Goal: Feedback & Contribution: Contribute content

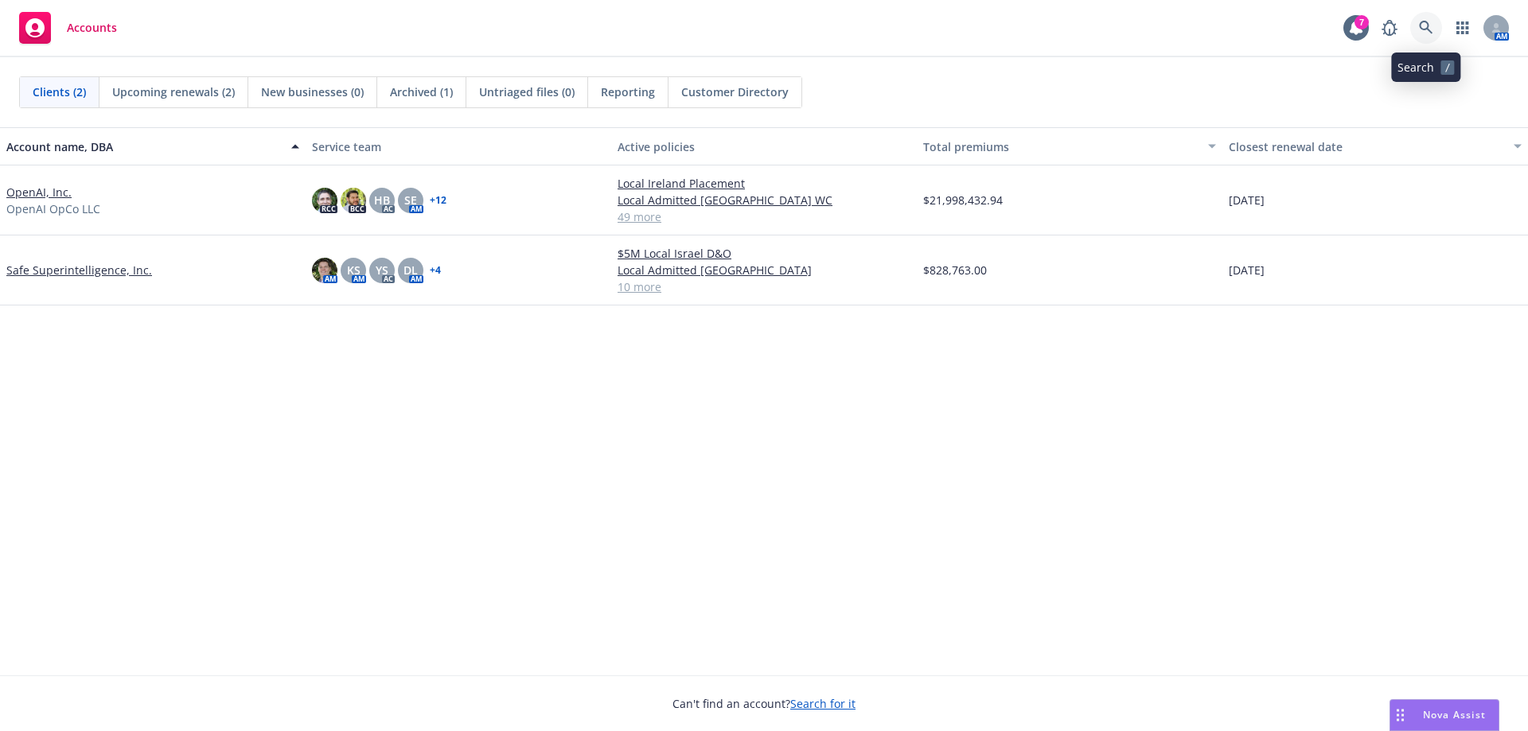
click at [1434, 33] on link at bounding box center [1426, 28] width 32 height 32
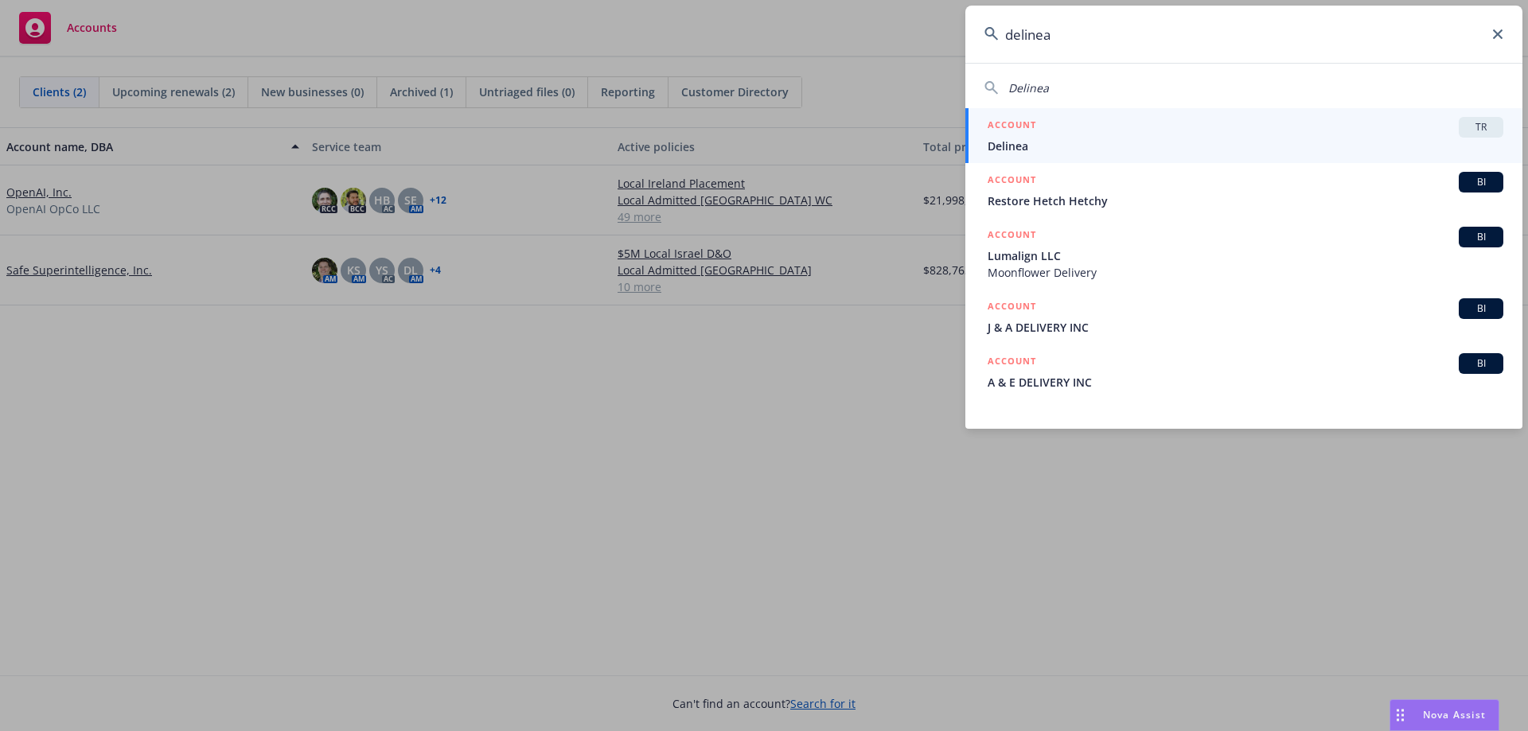
type input "delinea"
click at [1077, 117] on div "ACCOUNT TR" at bounding box center [1246, 127] width 516 height 21
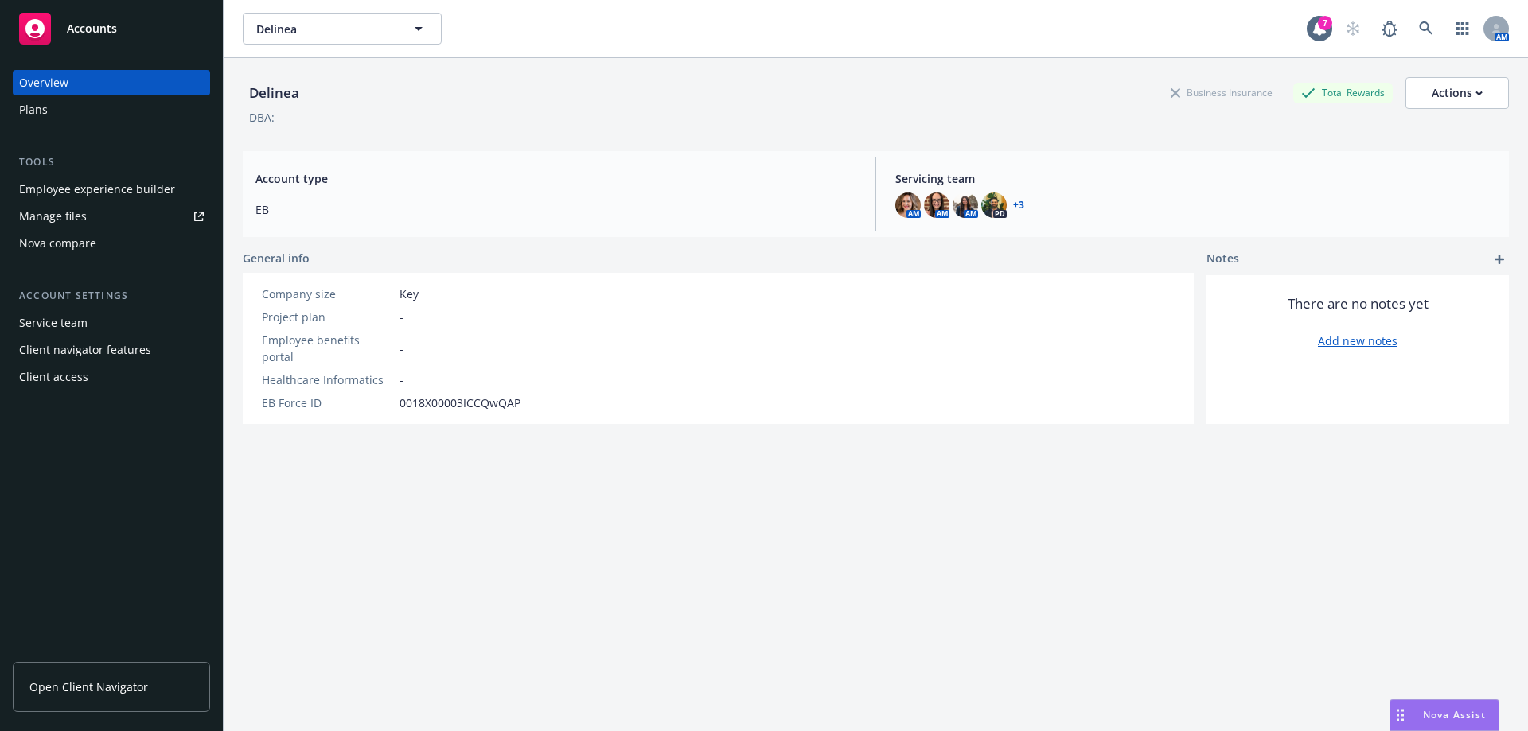
click at [77, 691] on span "Open Client Navigator" at bounding box center [88, 687] width 119 height 17
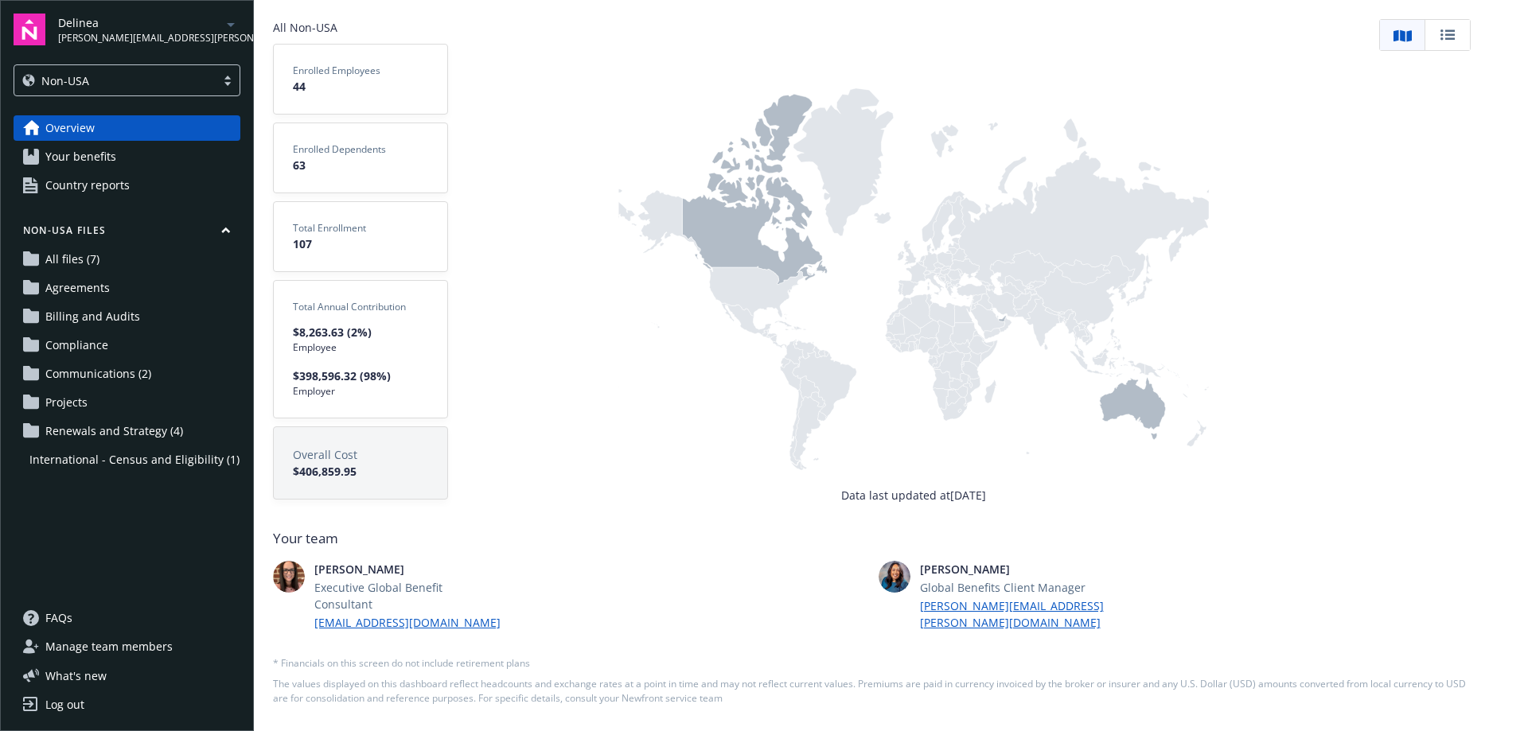
click at [133, 373] on span "Communications (2)" at bounding box center [98, 373] width 106 height 25
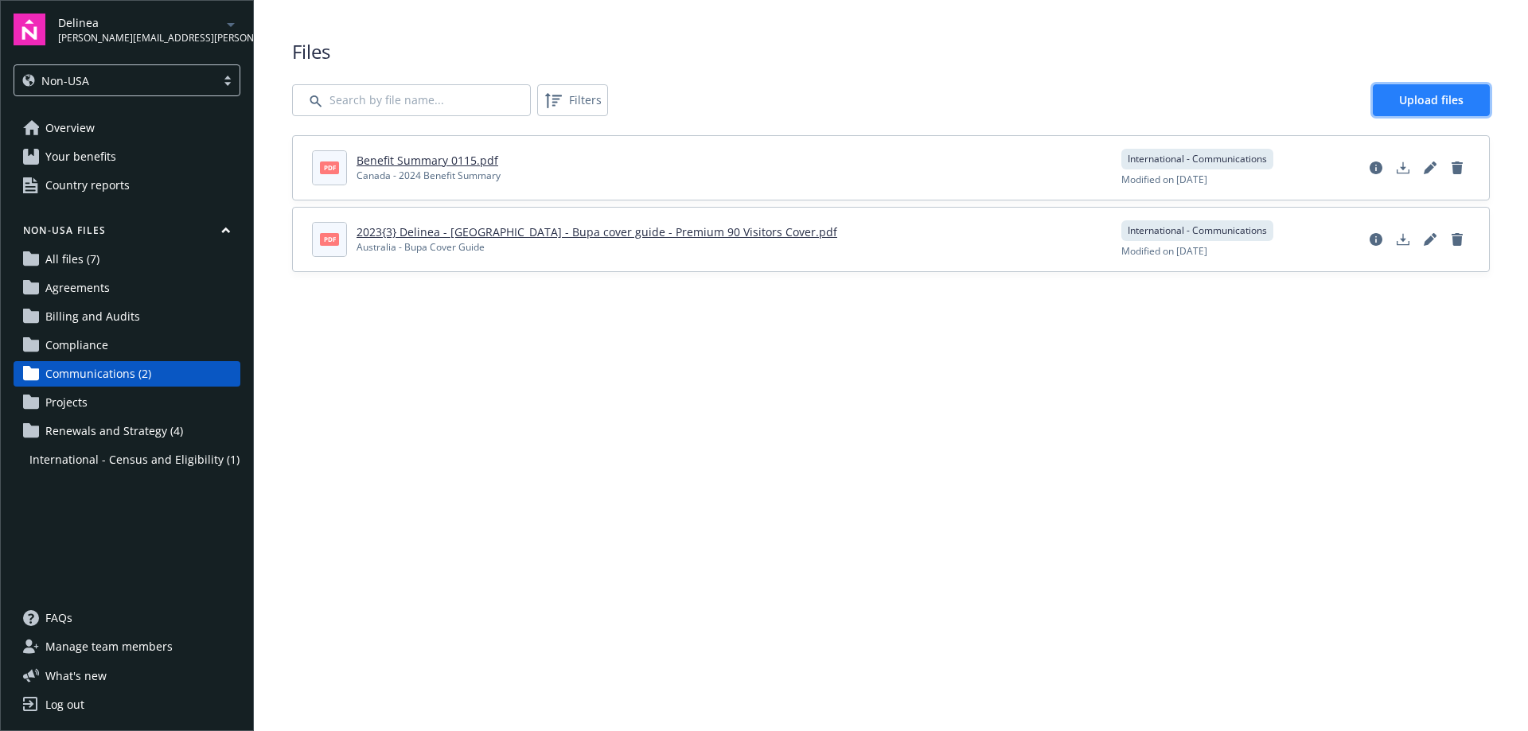
click at [1430, 103] on span "Upload files" at bounding box center [1431, 99] width 64 height 15
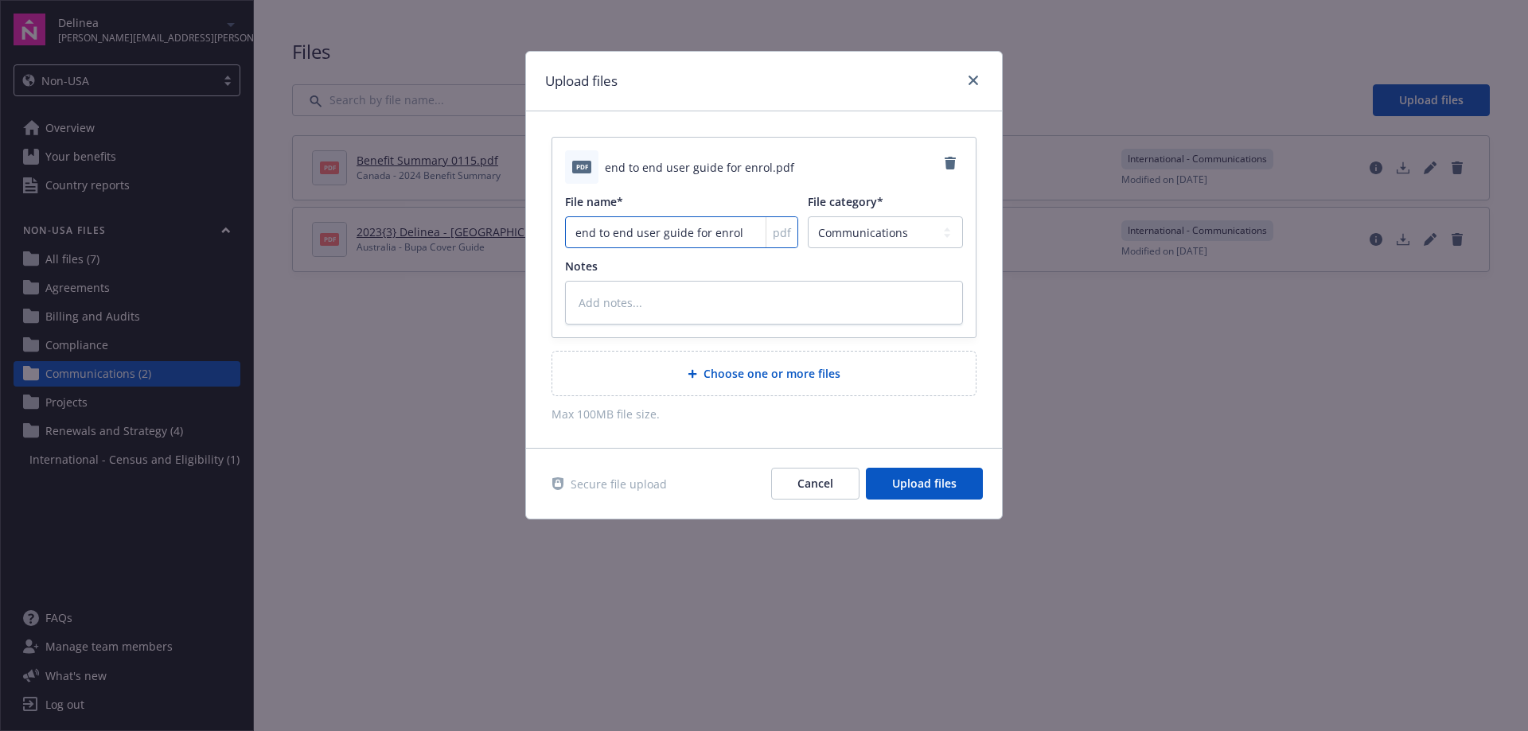
click at [579, 233] on input "end to end user guide for enrol" at bounding box center [681, 232] width 233 height 32
type textarea "x"
type input "nd to end user guide for enrol"
type textarea "x"
type input "End to end user guide for enrol"
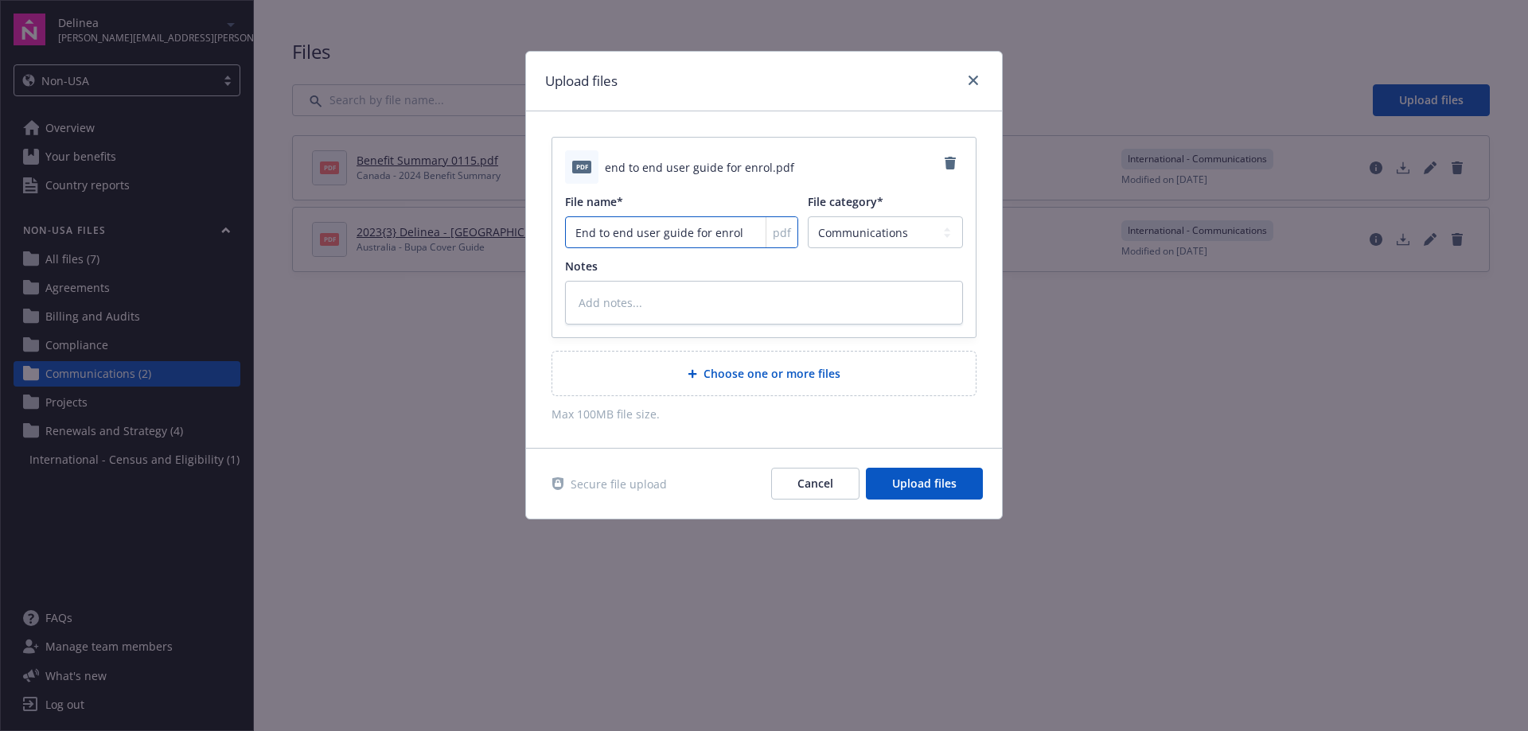
click at [618, 234] on input "End to end user guide for enrol" at bounding box center [681, 232] width 233 height 32
type textarea "x"
type input "End to nd user guide for enrol"
type textarea "x"
type input "End to End user guide for enrol"
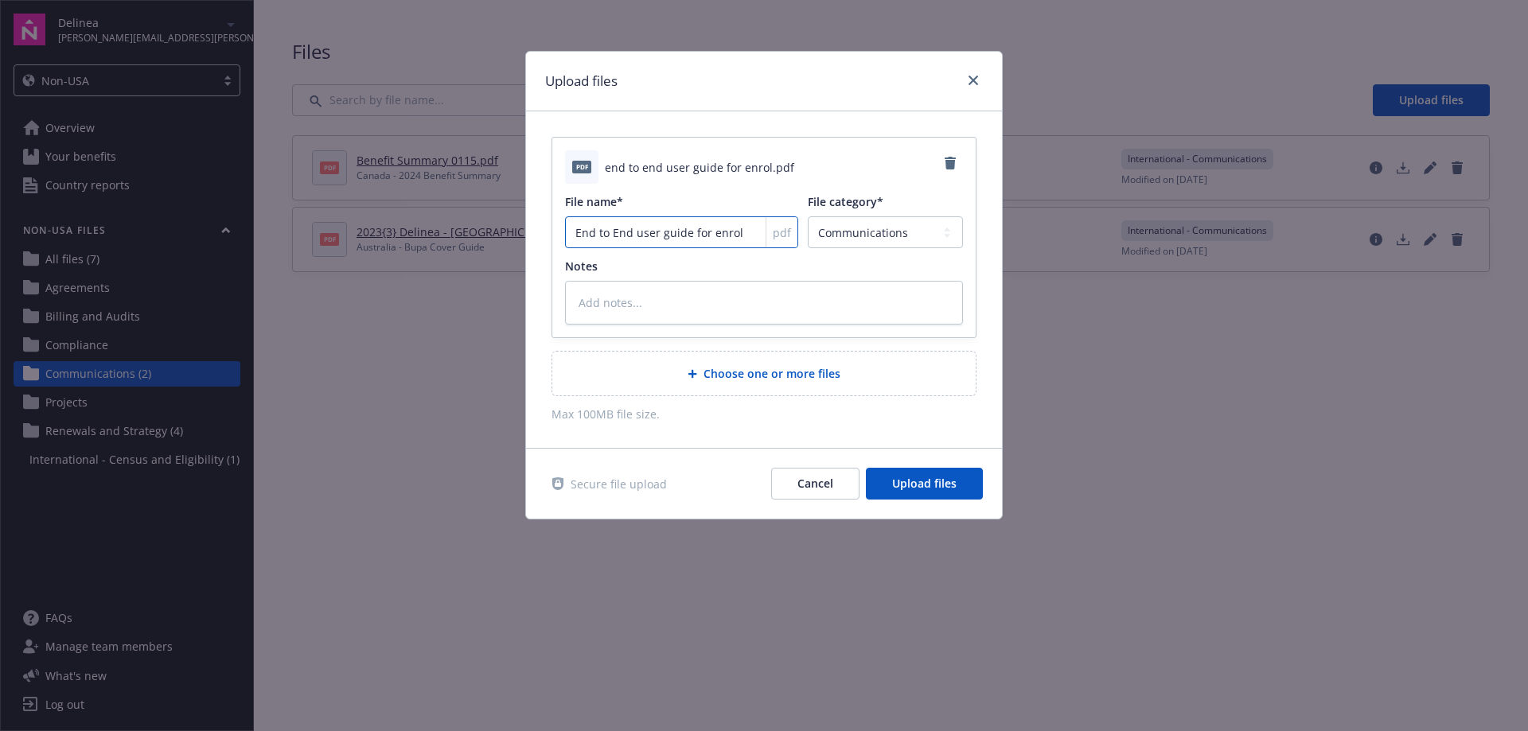
click at [639, 233] on input "End to End user guide for enrol" at bounding box center [681, 232] width 233 height 32
type textarea "x"
type input "End to End ser guide for enrol"
type textarea "x"
type input "End to End User guide for enrol"
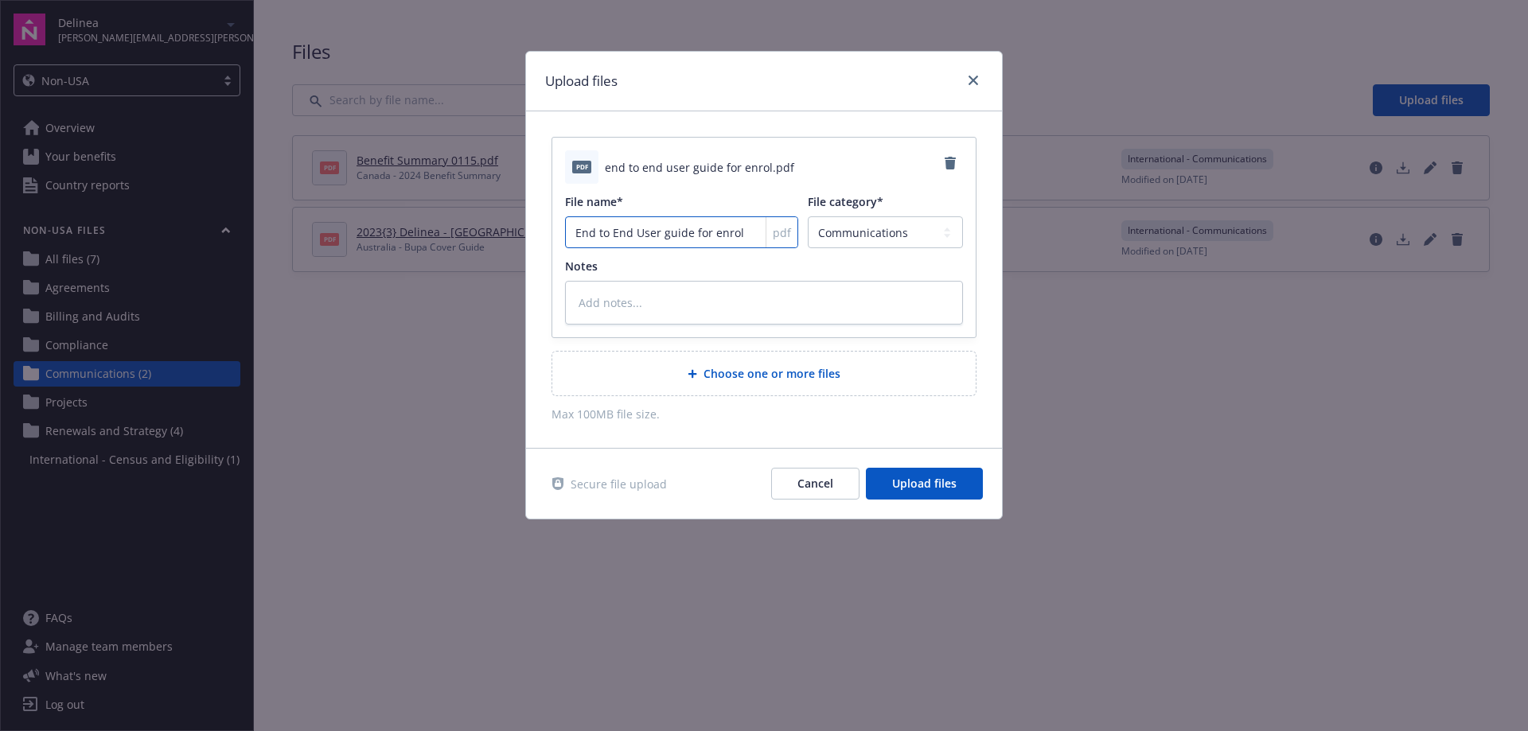
click at [669, 236] on input "End to End User guide for enrol" at bounding box center [681, 232] width 233 height 32
type textarea "x"
type input "End to End User uide for enrol"
type textarea "x"
type input "End to End User Guide for enrol"
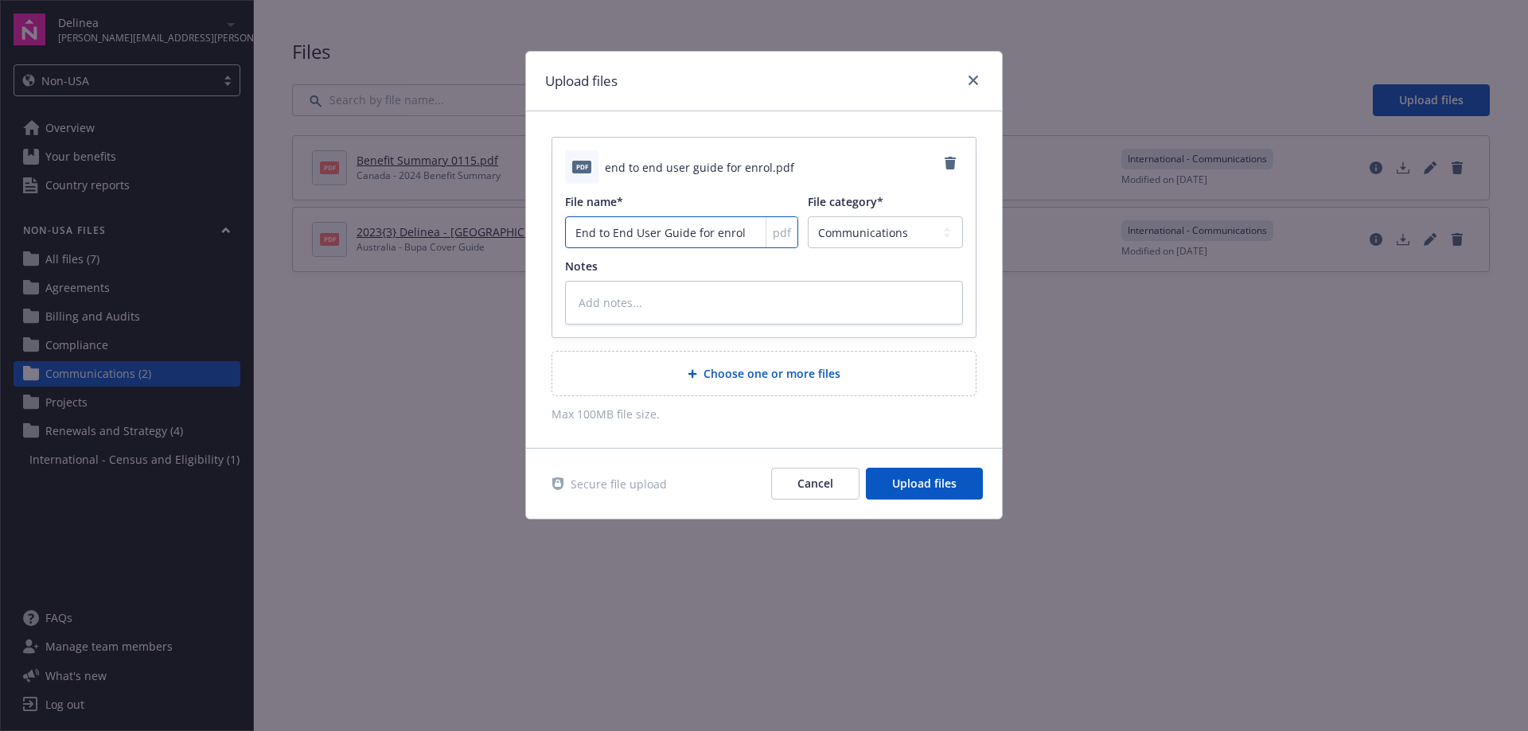
click at [714, 233] on input "End to End User Guide for enrol" at bounding box center [681, 232] width 233 height 32
type textarea "x"
type input "End to End User Guide for nrol"
type textarea "x"
type input "End to End User Guide for Enrol"
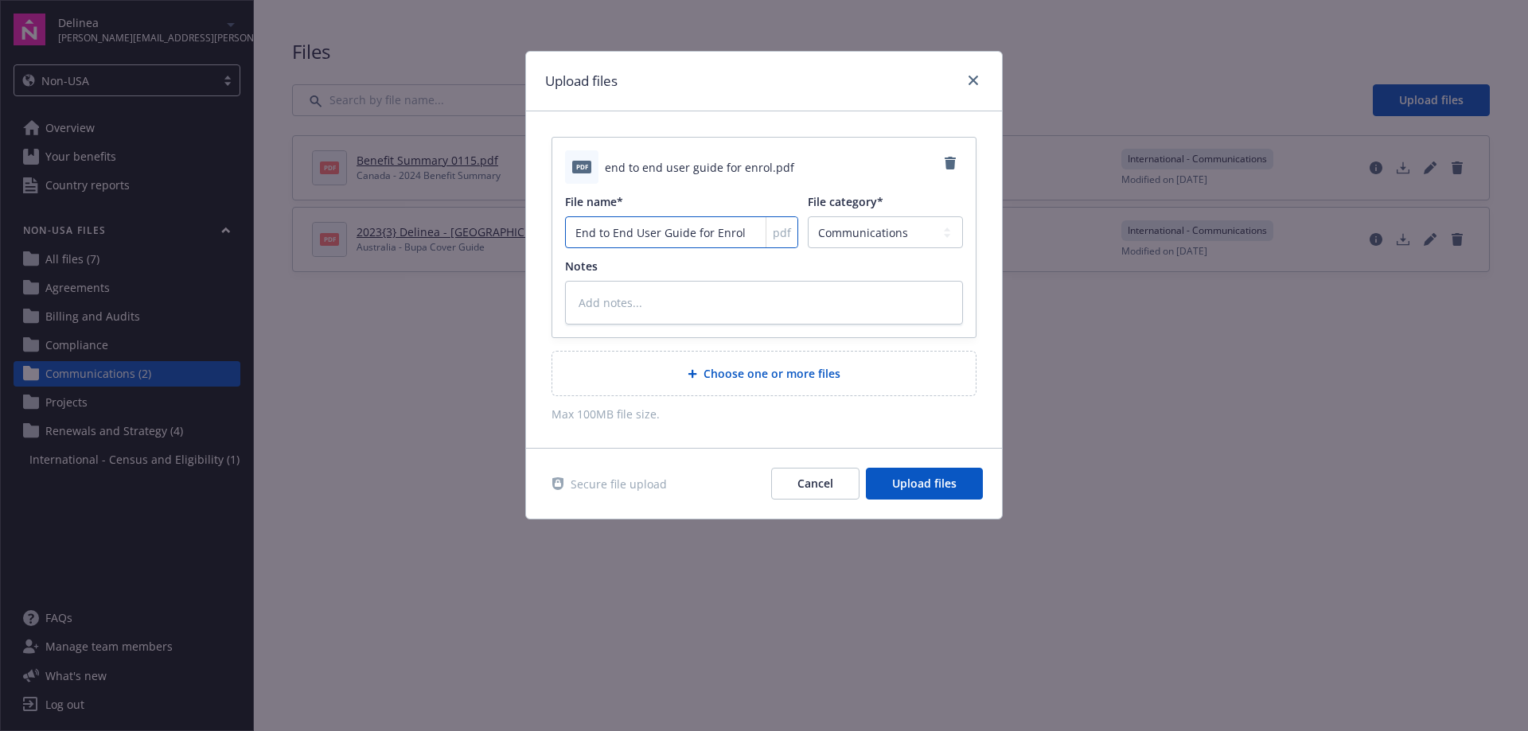
type textarea "x"
type input "End to End User Guide for Enroll"
type textarea "x"
type input "End to End User Guide for Enrollm"
type textarea "x"
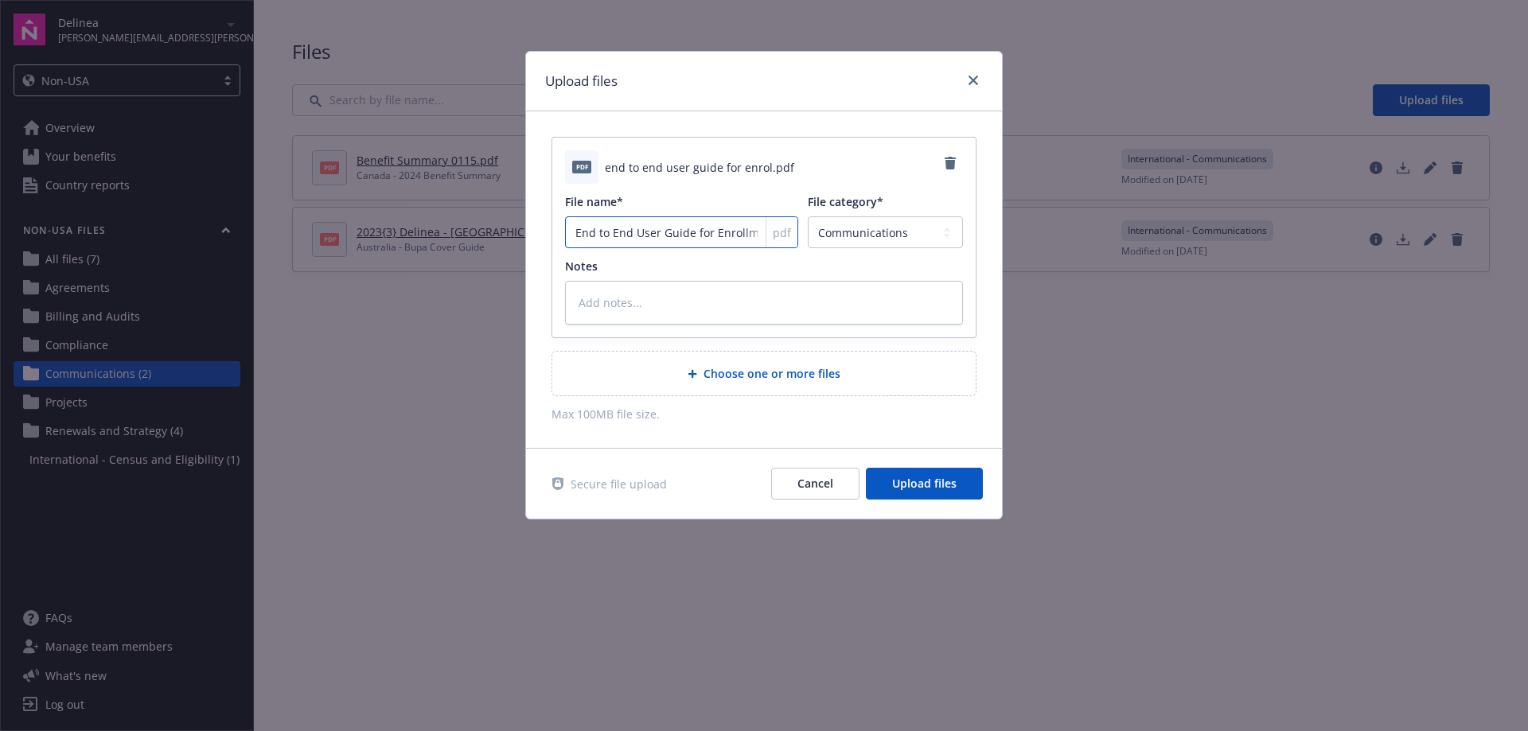
type input "End to End User Guide for Enrollme"
type textarea "x"
type input "End to End User Guide for Enrollmen"
type textarea "x"
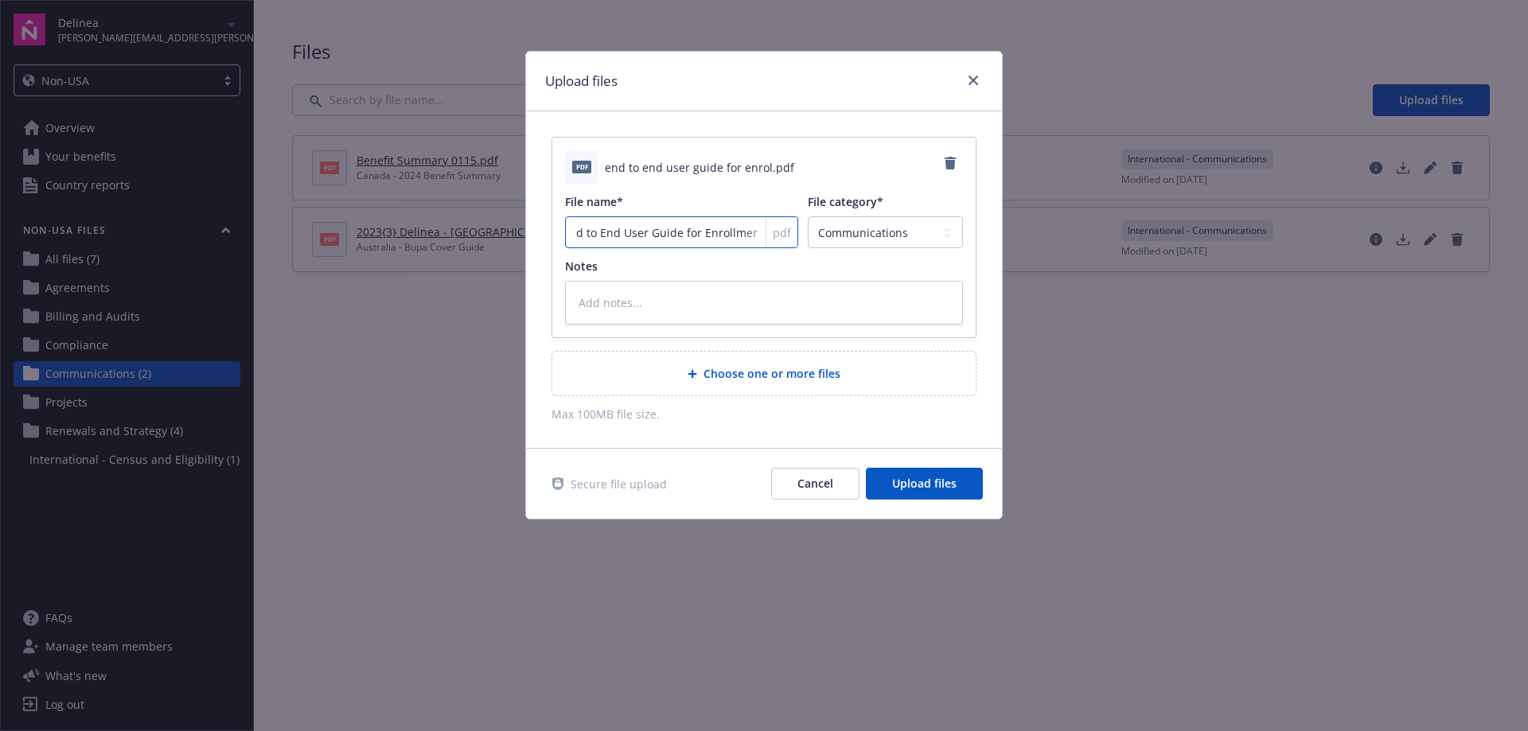
type input "End to End User Guide for Enrollment"
click at [805, 300] on textarea at bounding box center [764, 303] width 398 height 44
click at [577, 232] on input "end to end user guide for enrol" at bounding box center [681, 232] width 233 height 32
type textarea "x"
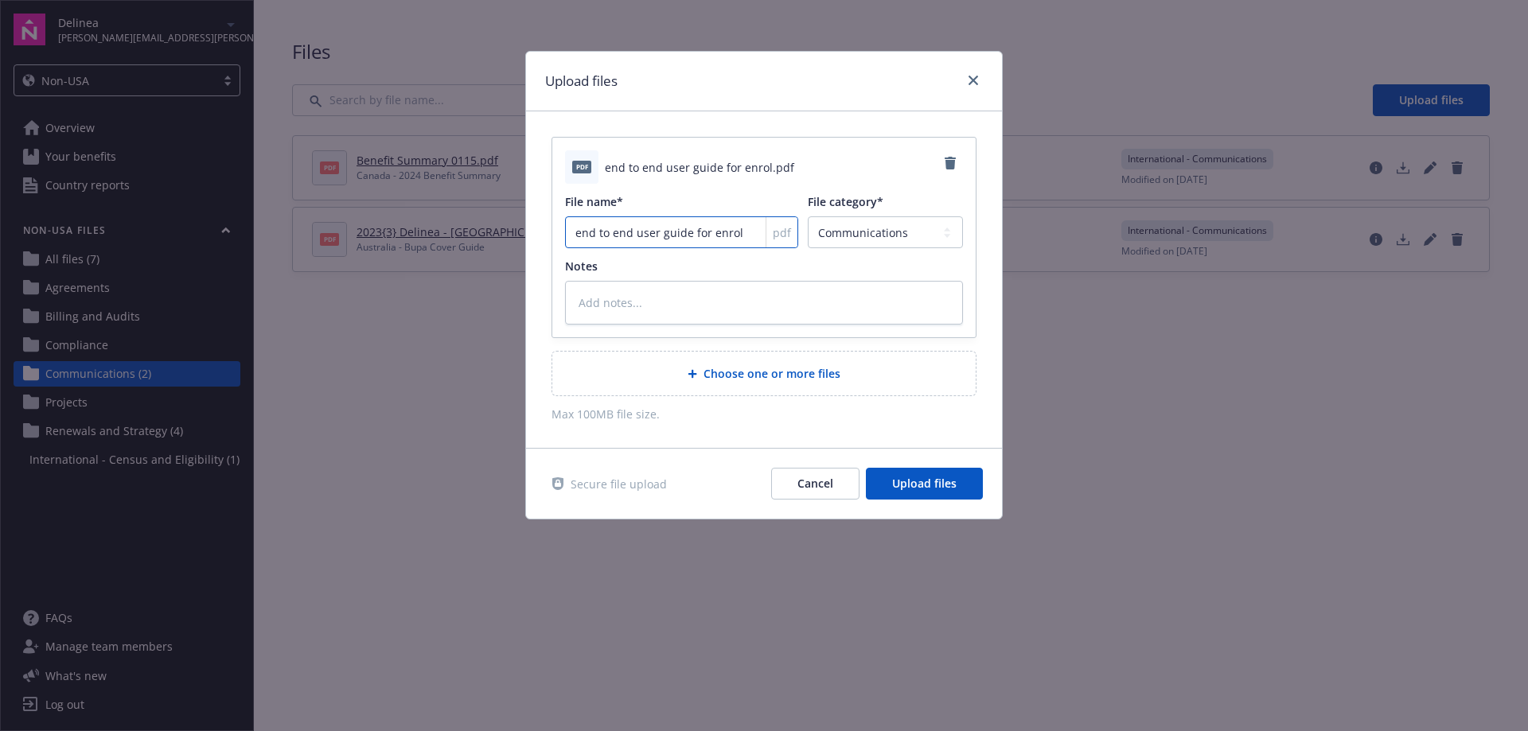
type input "nd to end user guide for enrol"
type textarea "x"
type input "End to end user guide for enrol"
type textarea "x"
type input "End to nd user guide for enrol"
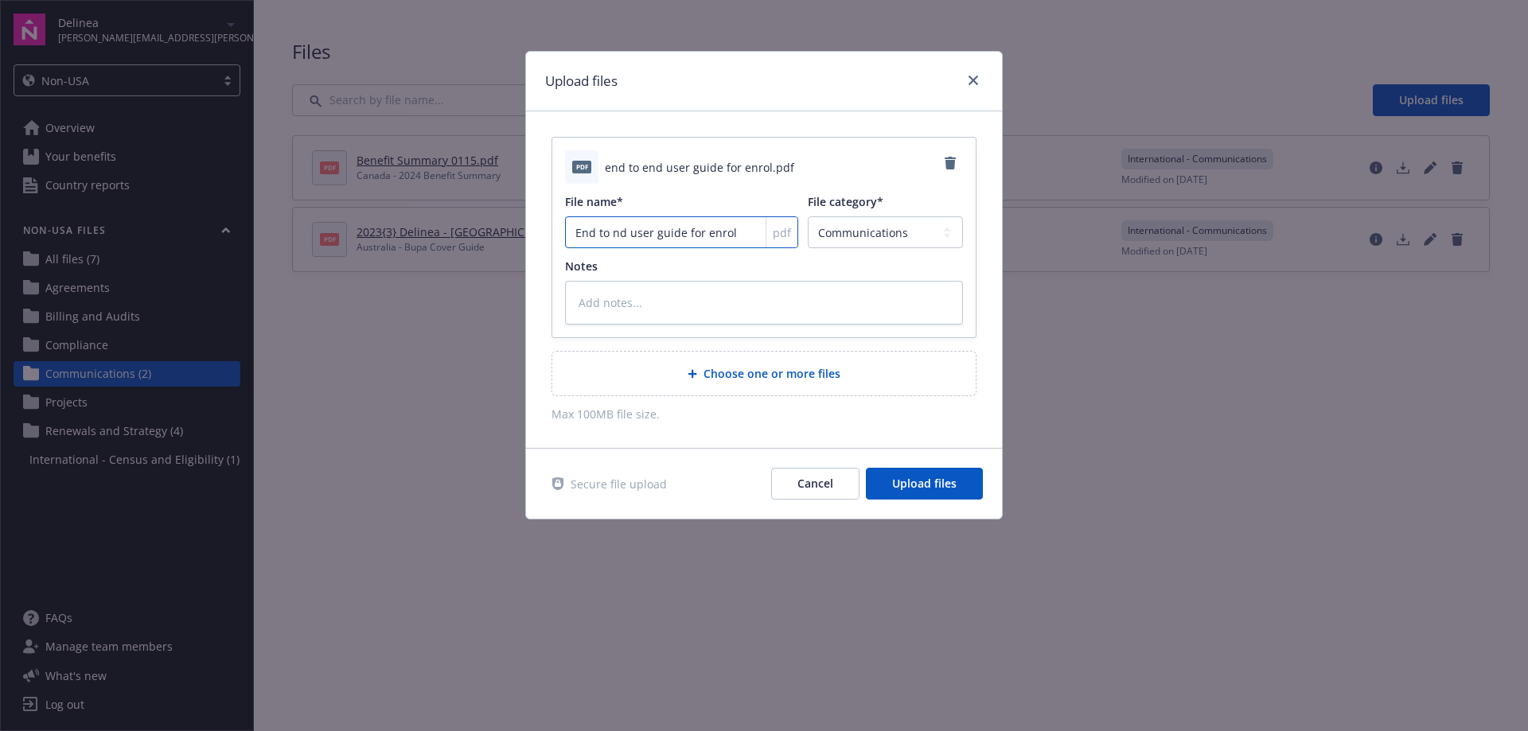
type textarea "x"
type input "End to End user guide for enrol"
type textarea "x"
type input "End to End ser guide for enrol"
type textarea "x"
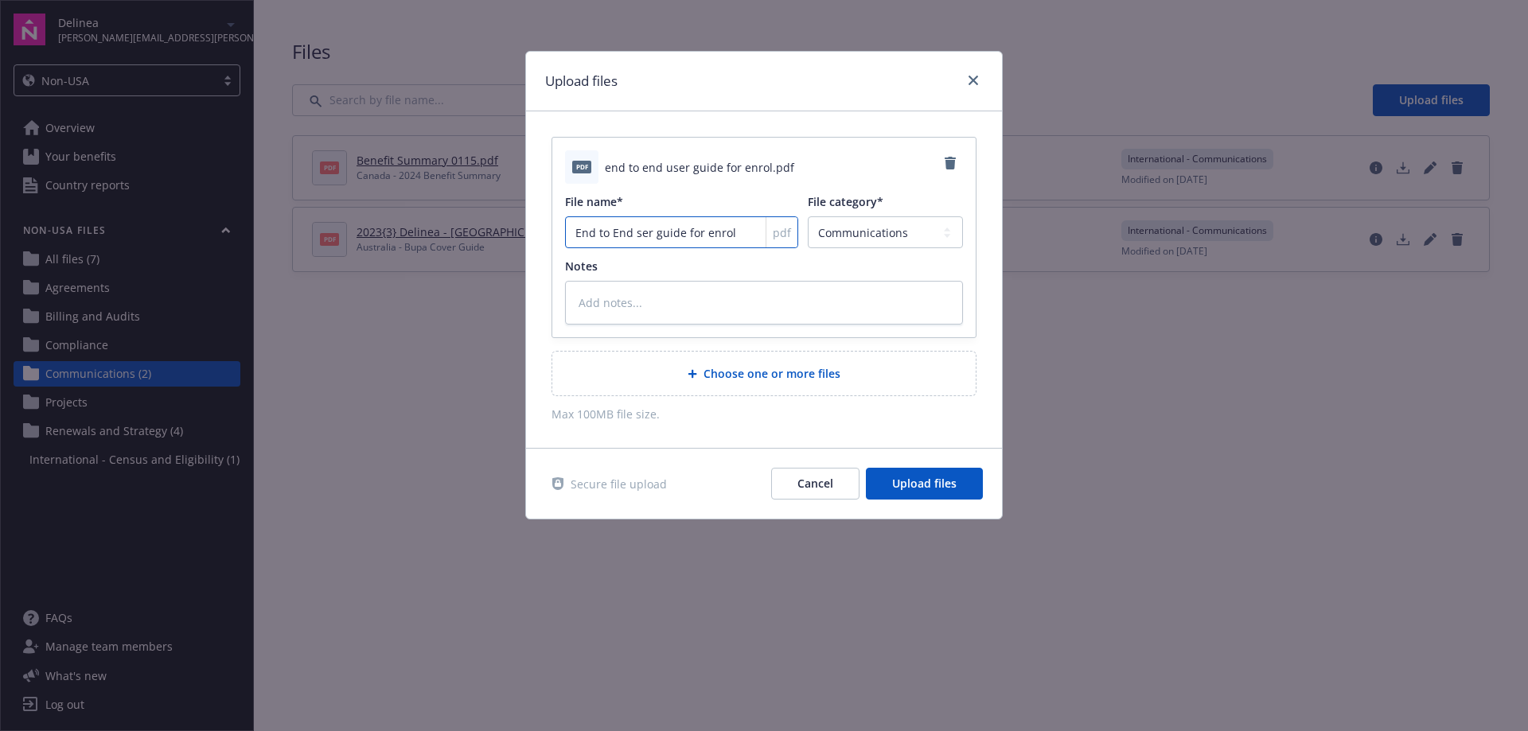
type input "End to End User guide for enrol"
type textarea "x"
type input "End to End User uide for enrol"
type textarea "x"
type input "End to End User Guide for enrol"
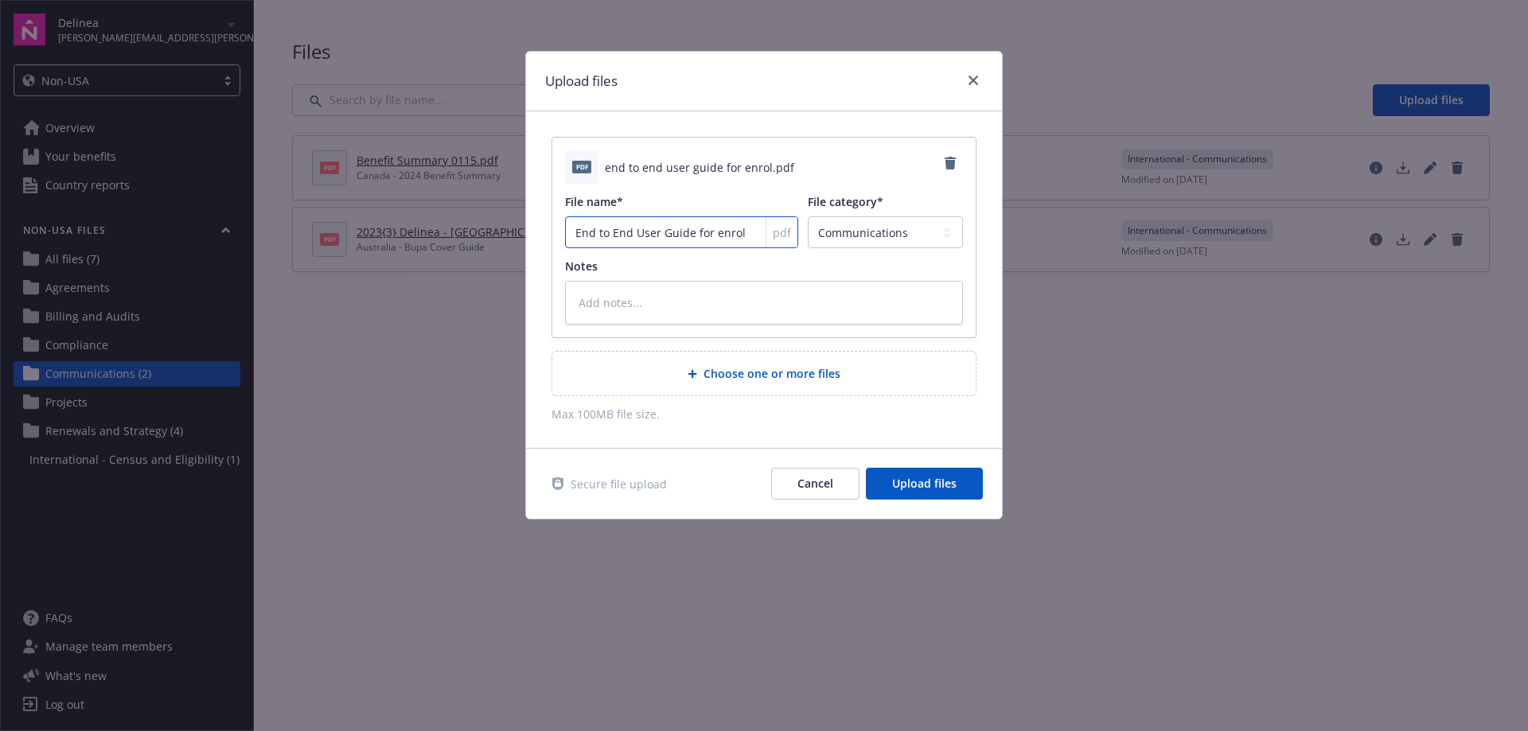
type textarea "x"
type input "End to End User Guide for nrol"
type textarea "x"
type input "End to End User Guide for Enrol"
type textarea "x"
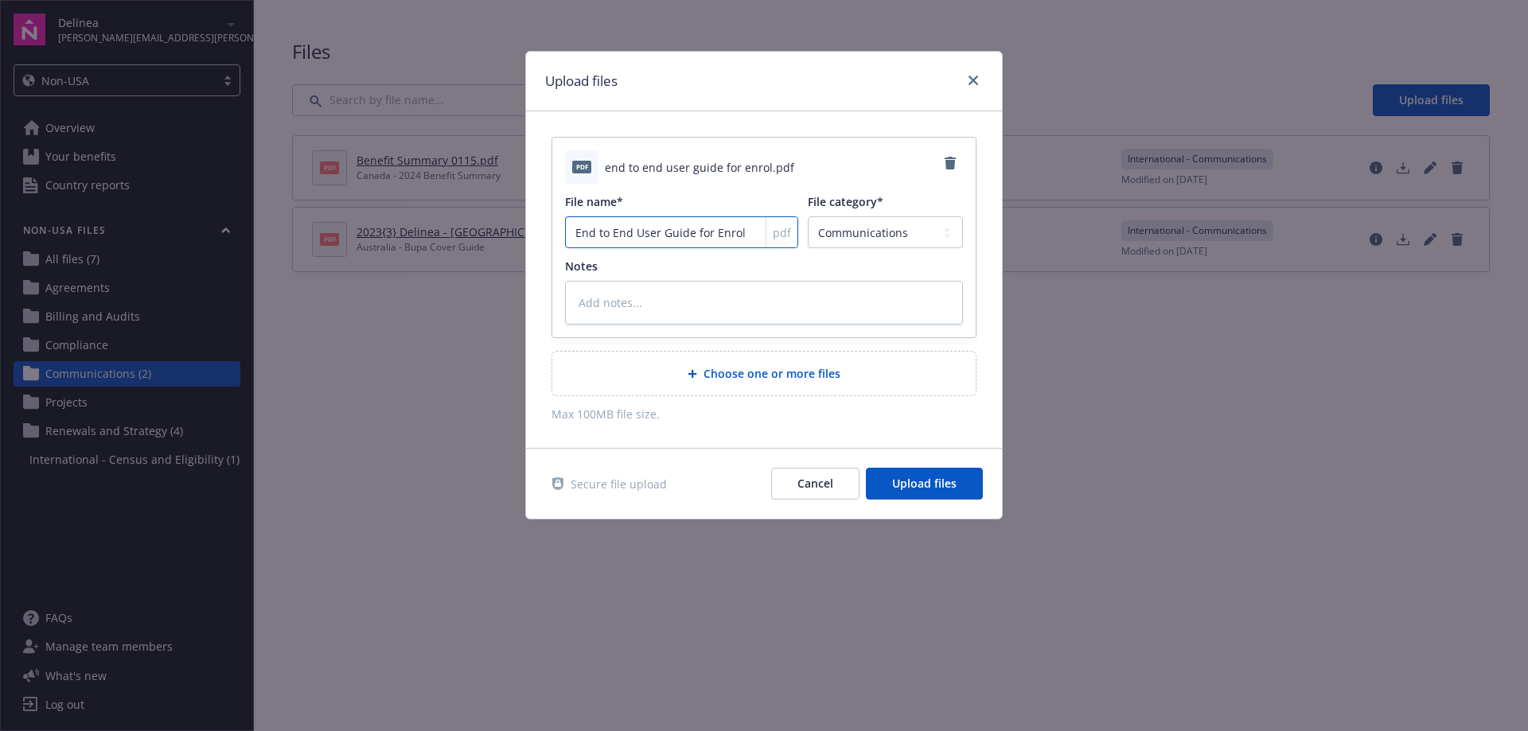
type input "End to End User Guide for Enroll"
type textarea "x"
type input "End to End User Guide for Enrollm"
type textarea "x"
type input "End to End User Guide for Enrollme"
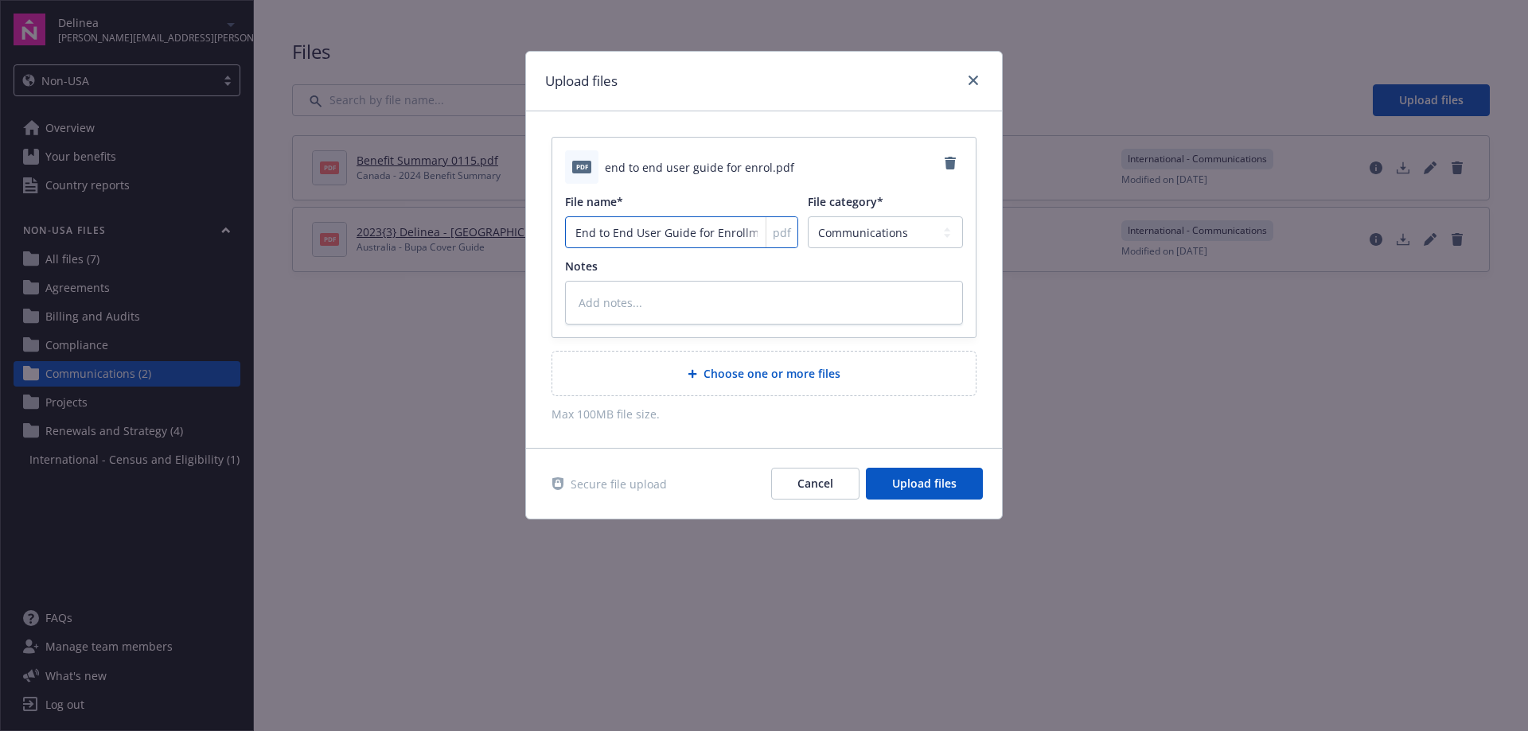
type textarea "x"
type input "End to End User Guide for Enrollmen"
type textarea "x"
type input "End to End User Guide for Enrollment"
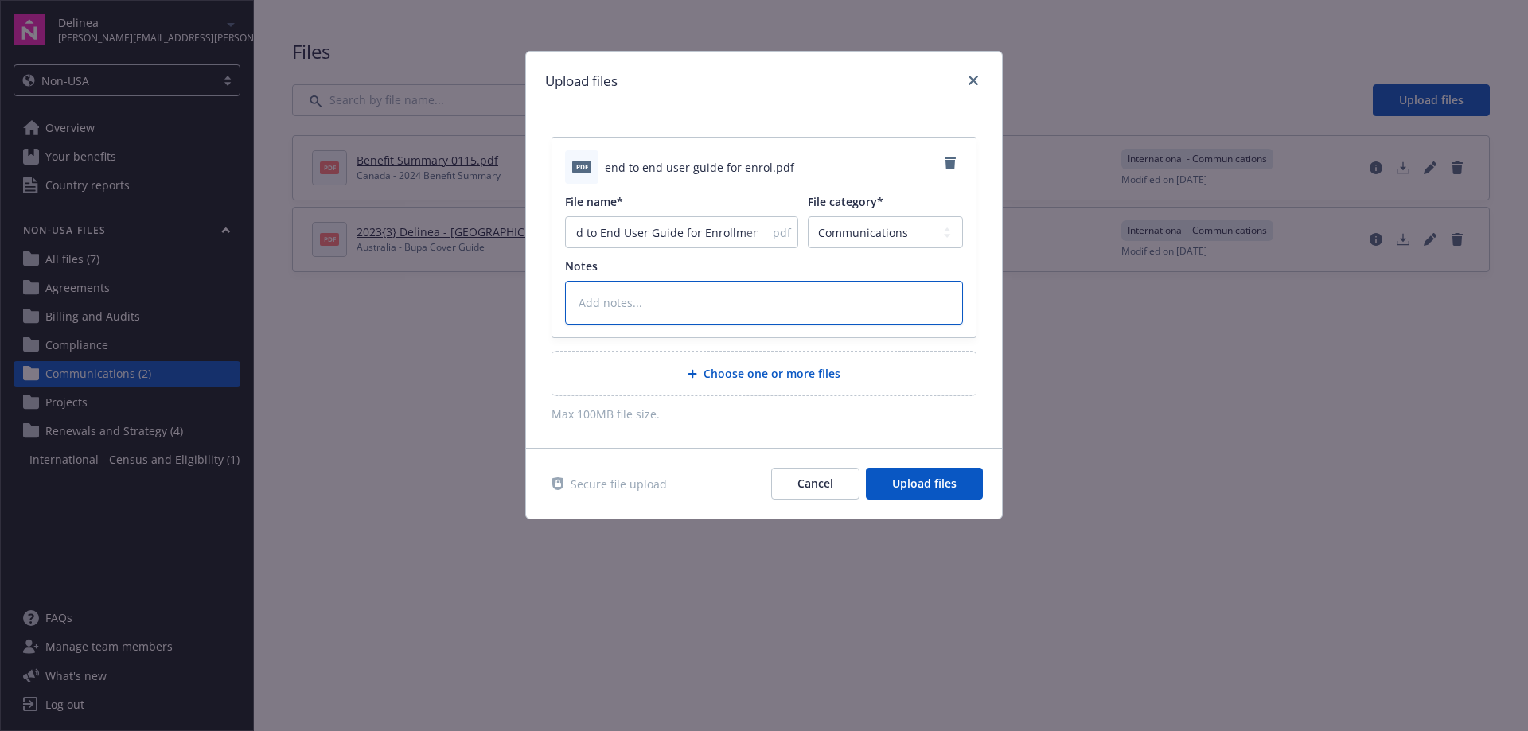
scroll to position [0, 0]
click at [786, 300] on textarea at bounding box center [764, 303] width 398 height 44
type textarea "x"
type textarea "S"
type textarea "x"
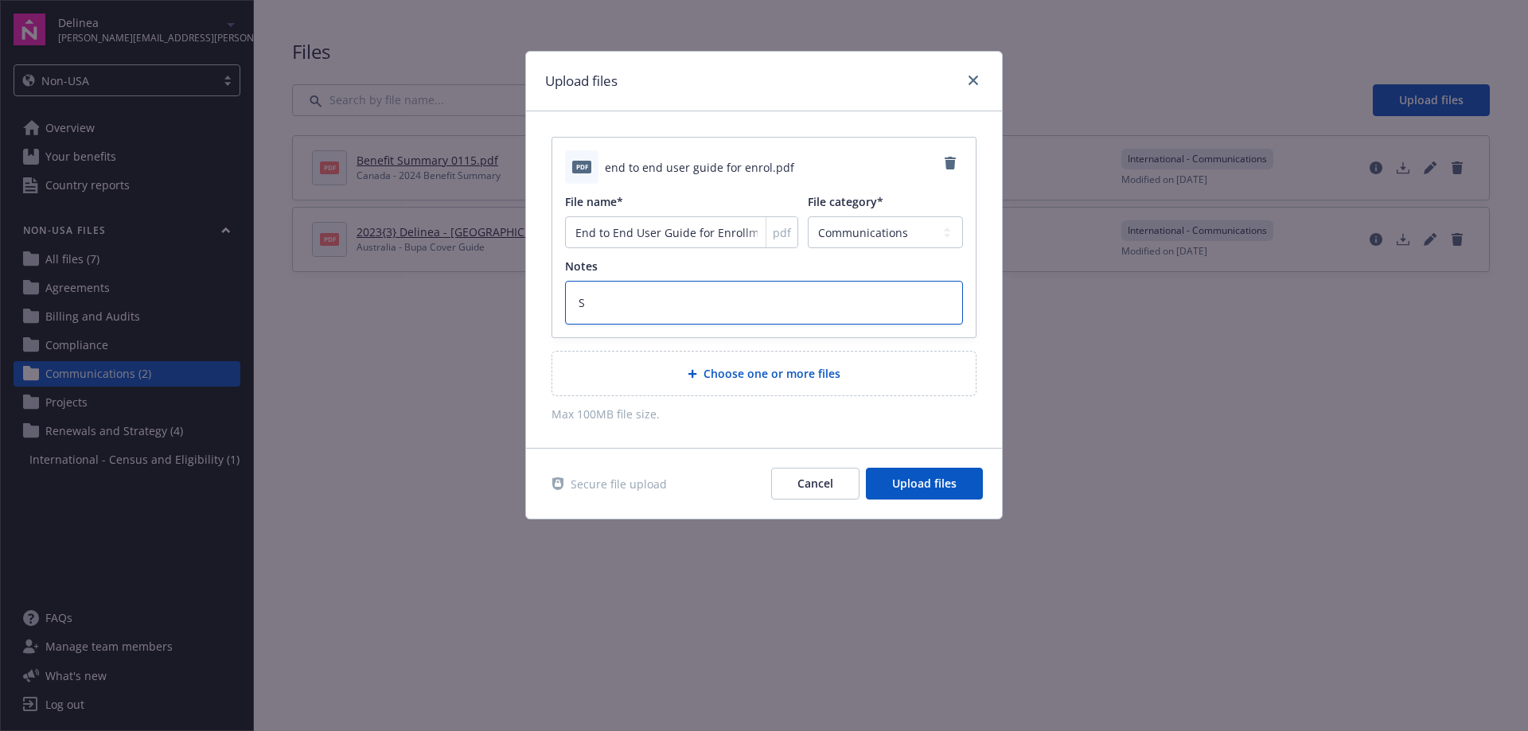
type textarea "Su"
type textarea "x"
type textarea "Sun"
type textarea "x"
type textarea "Sun"
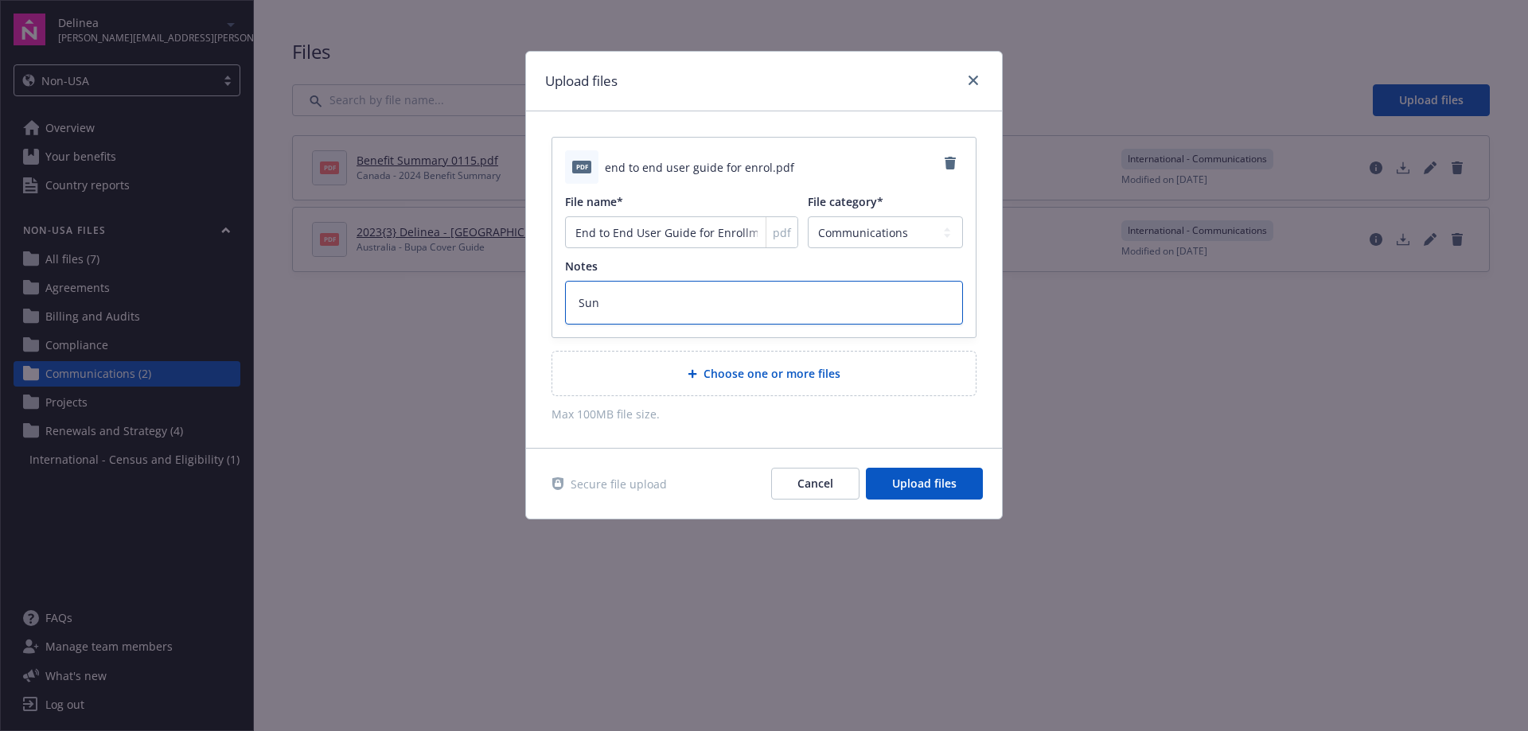
type textarea "x"
type textarea "Sun L"
type textarea "x"
type textarea "Sun Li"
type textarea "x"
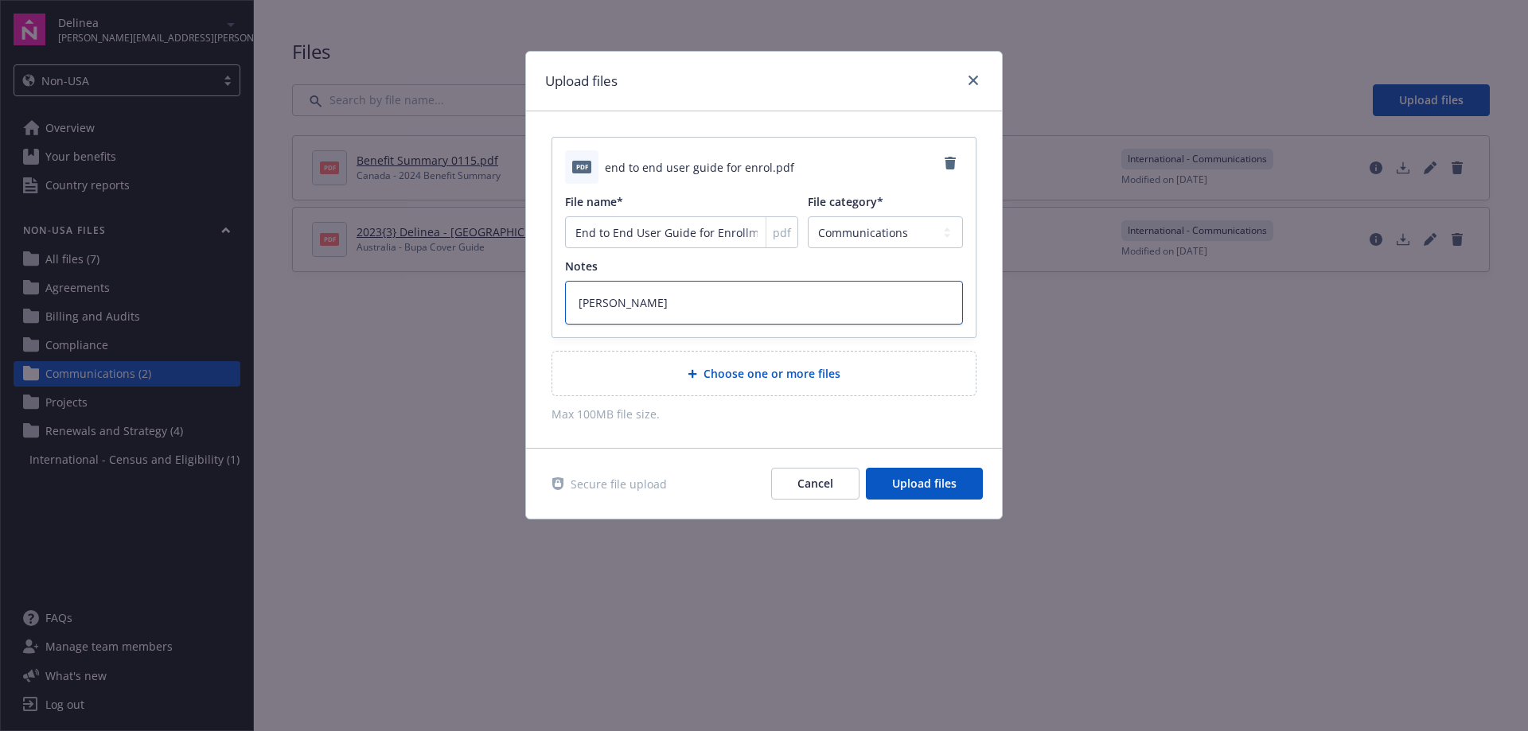
type textarea "Sun Lif"
type textarea "x"
type textarea "Sun Life"
type textarea "x"
type textarea "Sun Life"
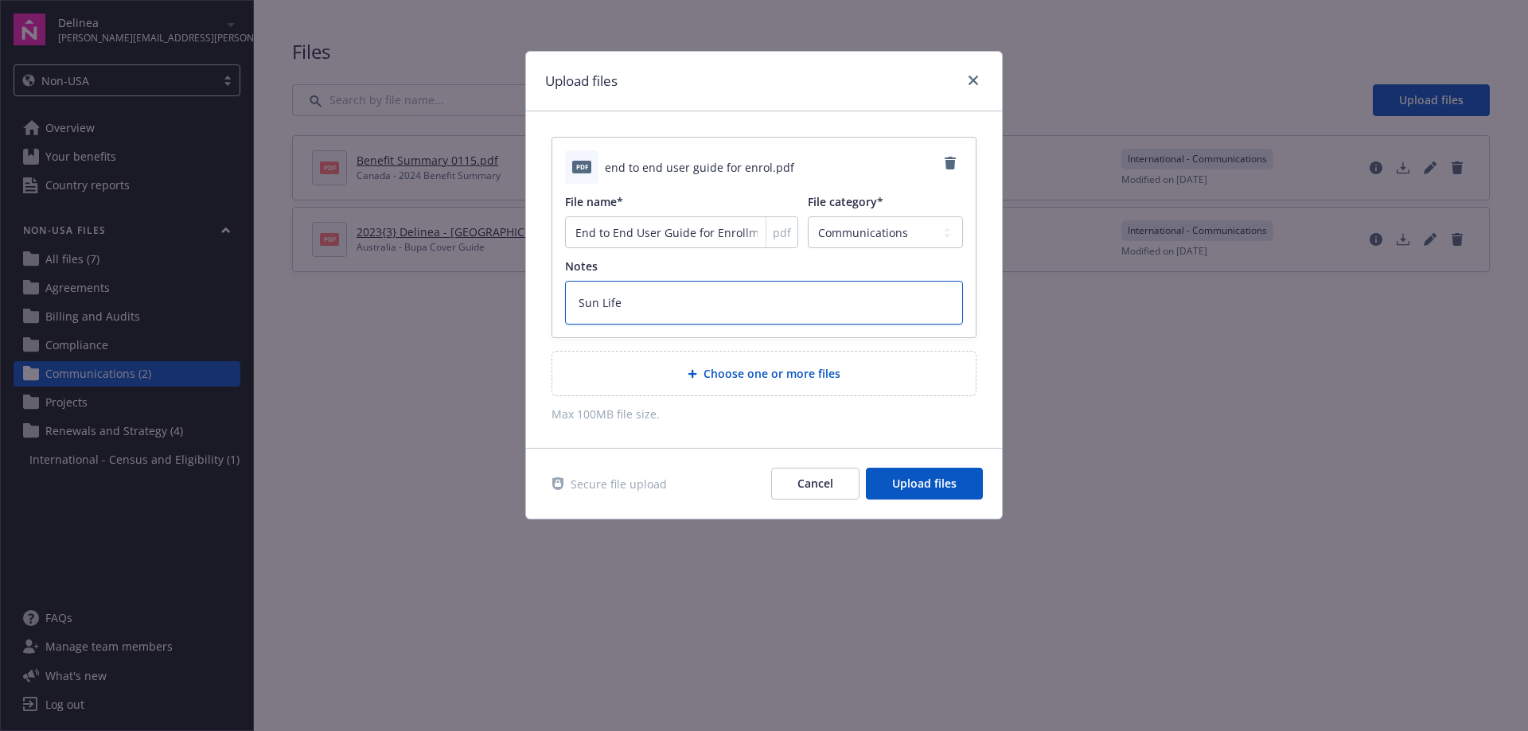
type textarea "x"
type textarea "Sun Life P"
type textarea "x"
type textarea "Sun Life"
type textarea "x"
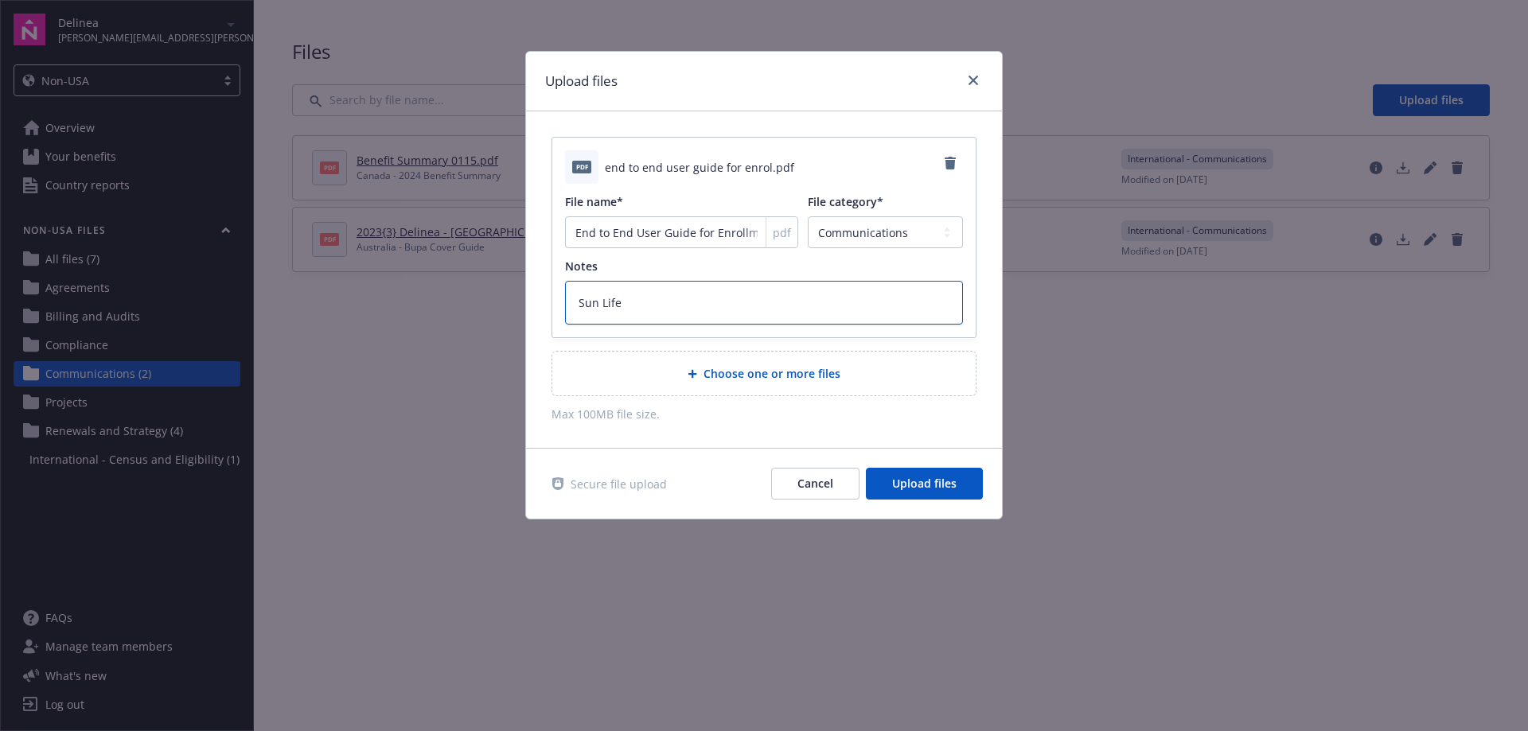
type textarea "Sun Life R"
type textarea "x"
type textarea "Sun Life RR"
type textarea "x"
type textarea "Sun Life R"
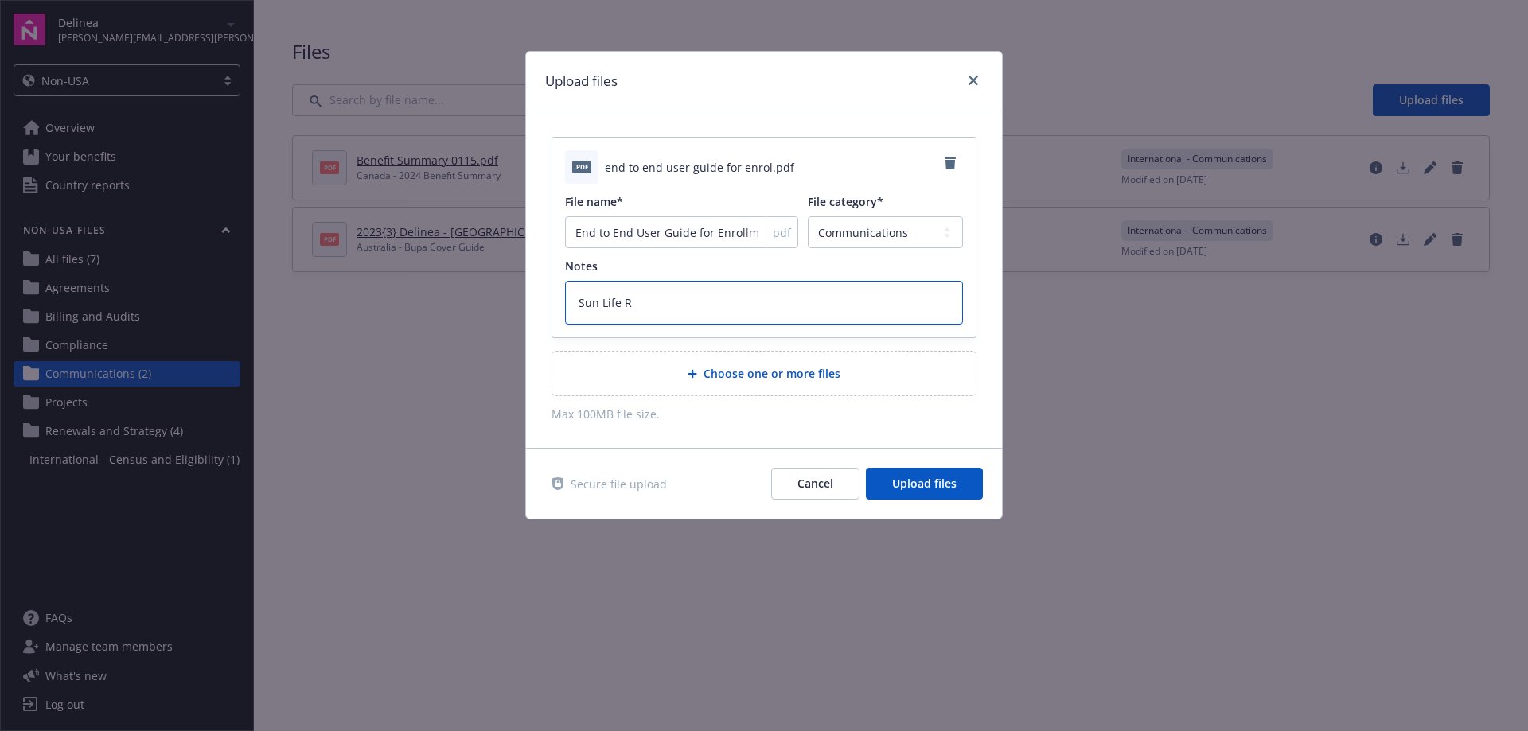
type textarea "x"
type textarea "Sun Life Re"
type textarea "x"
type textarea "Sun Life Ret"
type textarea "x"
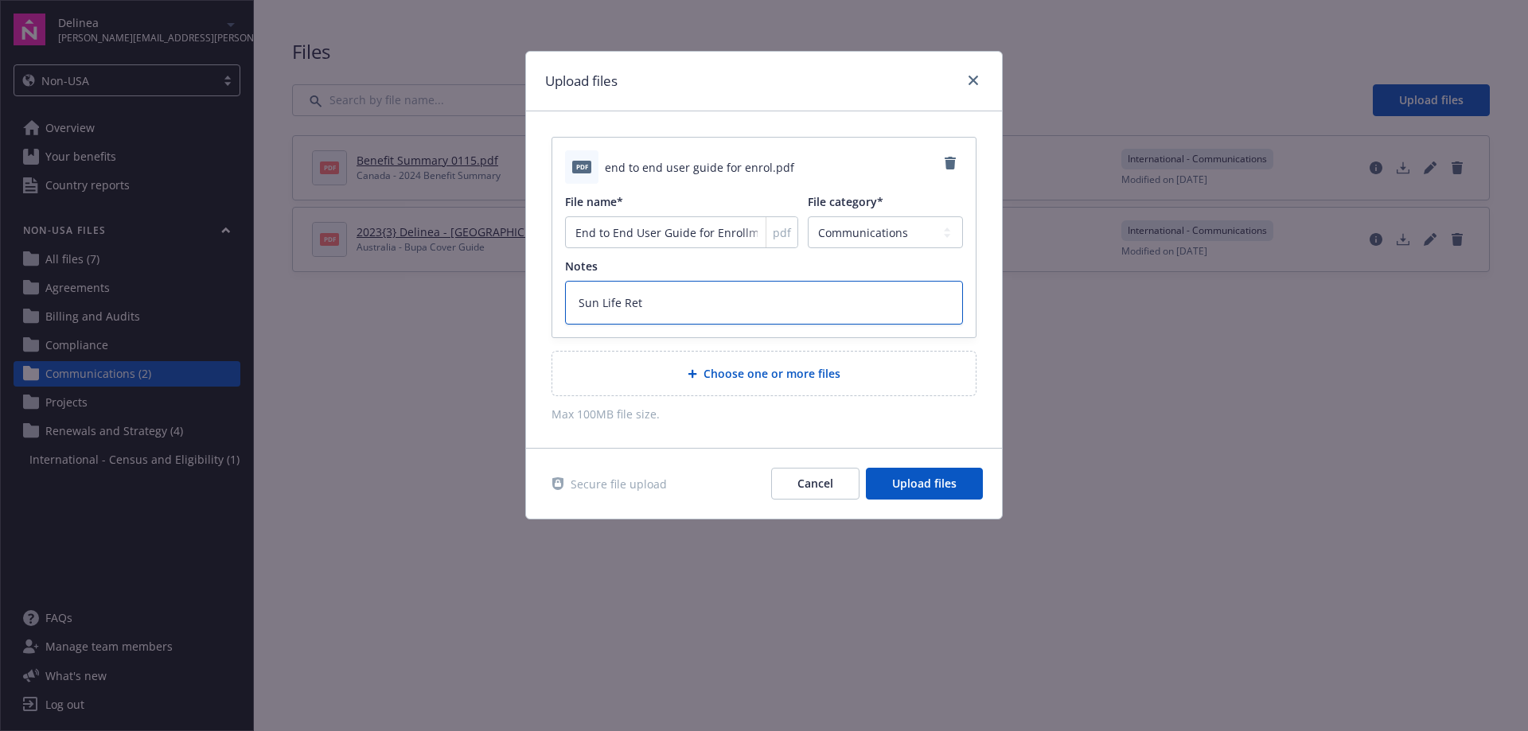
type textarea "Sun Life Reti"
type textarea "x"
type textarea "Sun Life Retir"
type textarea "x"
type textarea "Sun Life Retire"
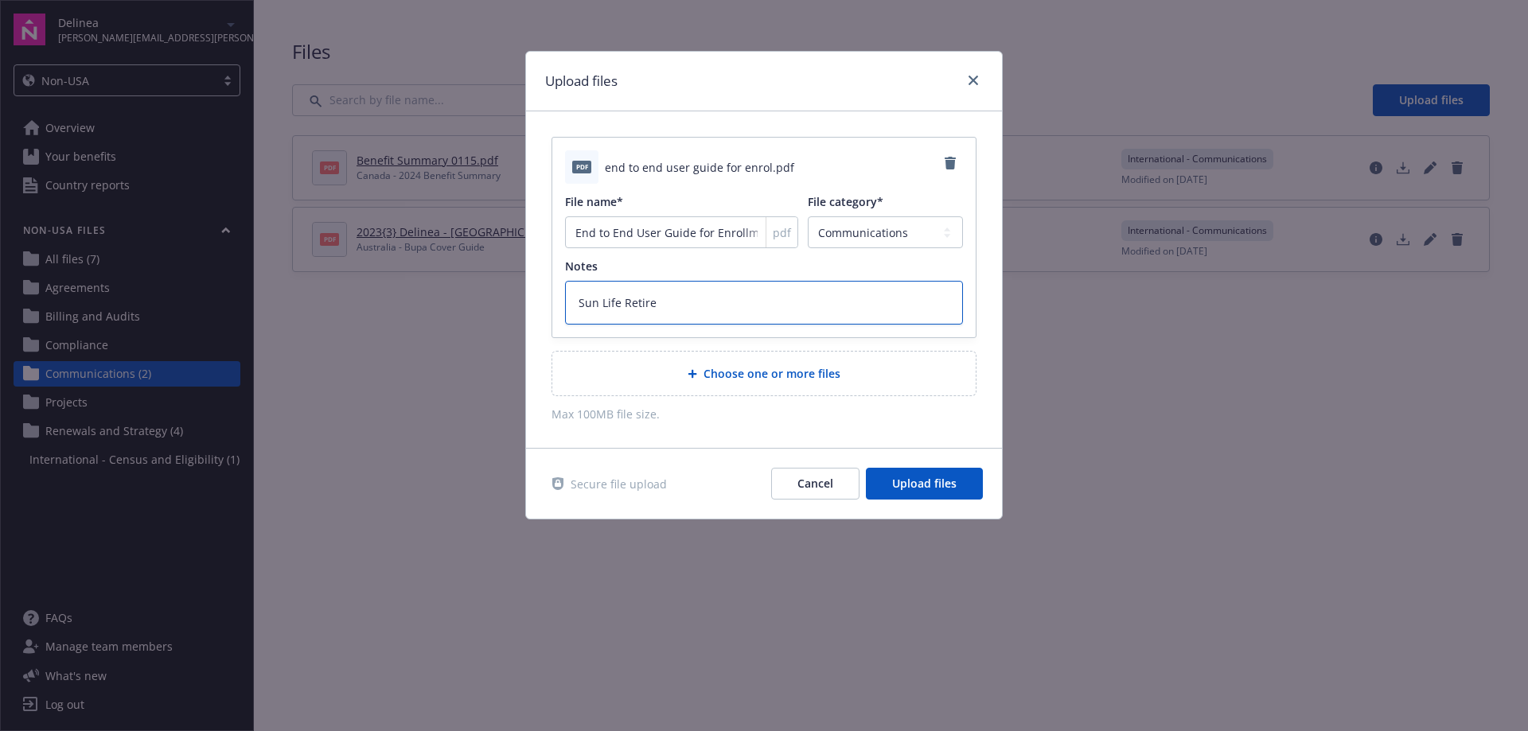
type textarea "x"
type textarea "Sun Life Retirem"
type textarea "x"
type textarea "Sun Life Retireme"
type textarea "x"
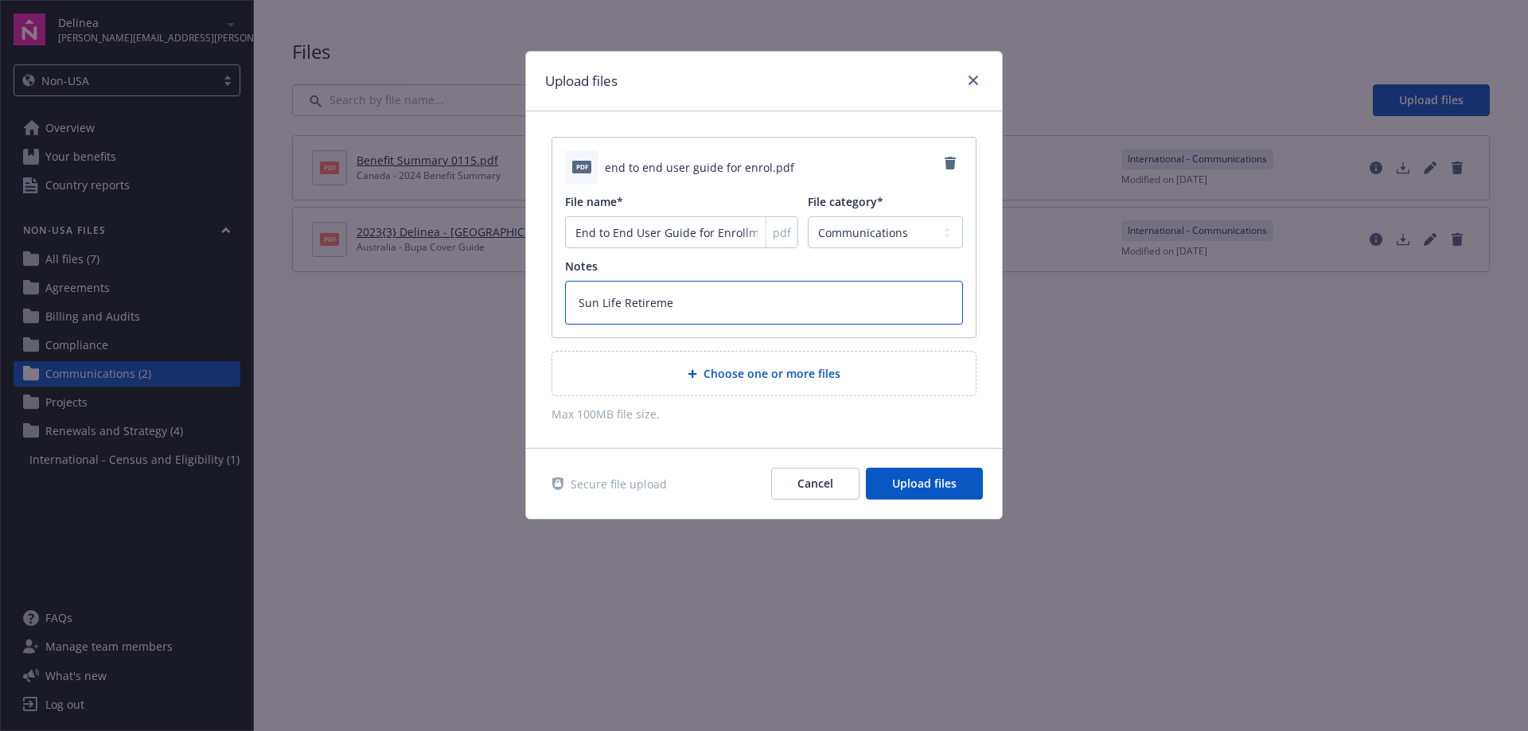
type textarea "Sun Life Retiremen"
type textarea "x"
type textarea "Sun Life Retirement"
type textarea "x"
type textarea "Sun Life Retirement"
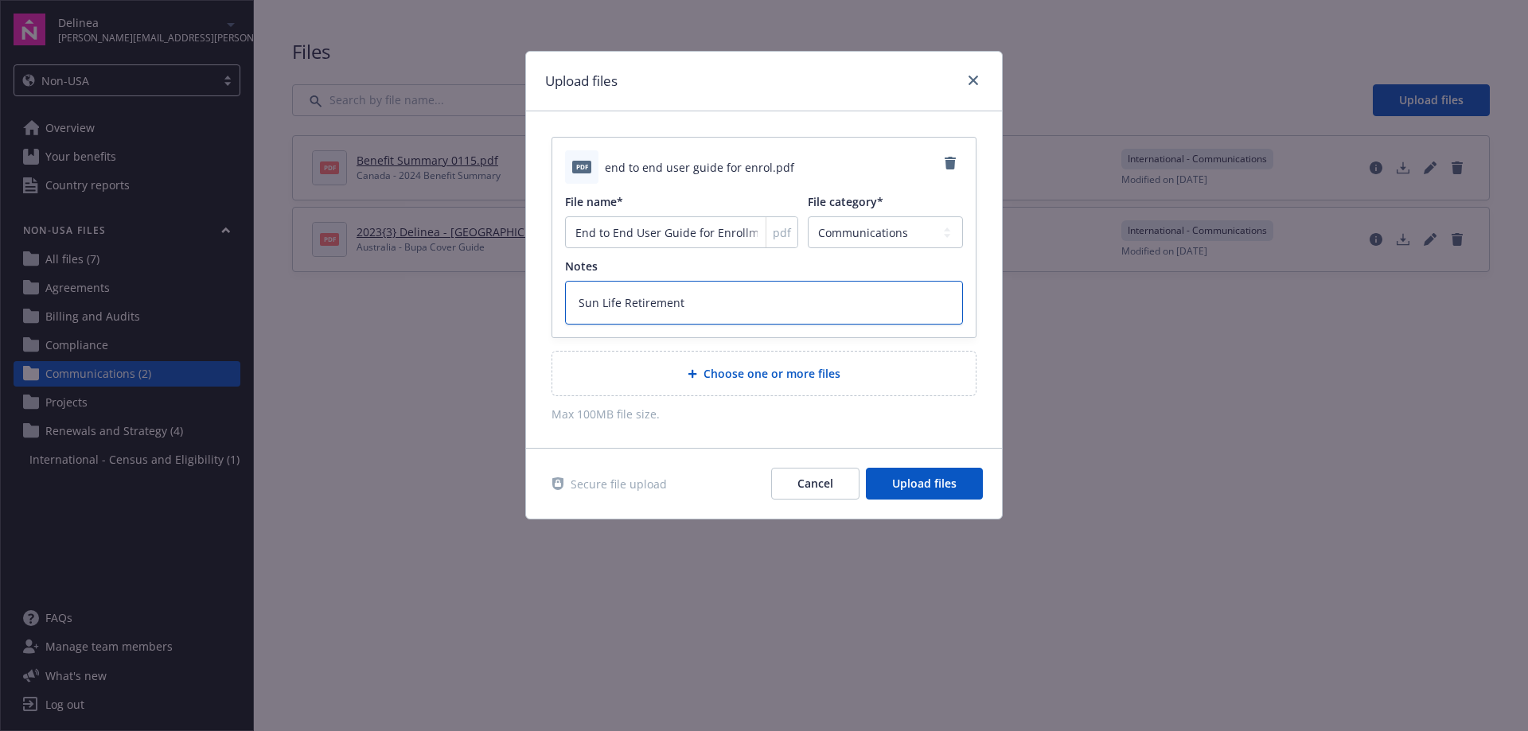
type textarea "x"
type textarea "Sun Life Retirement e"
type textarea "x"
type textarea "Sun Life Retirement"
type textarea "x"
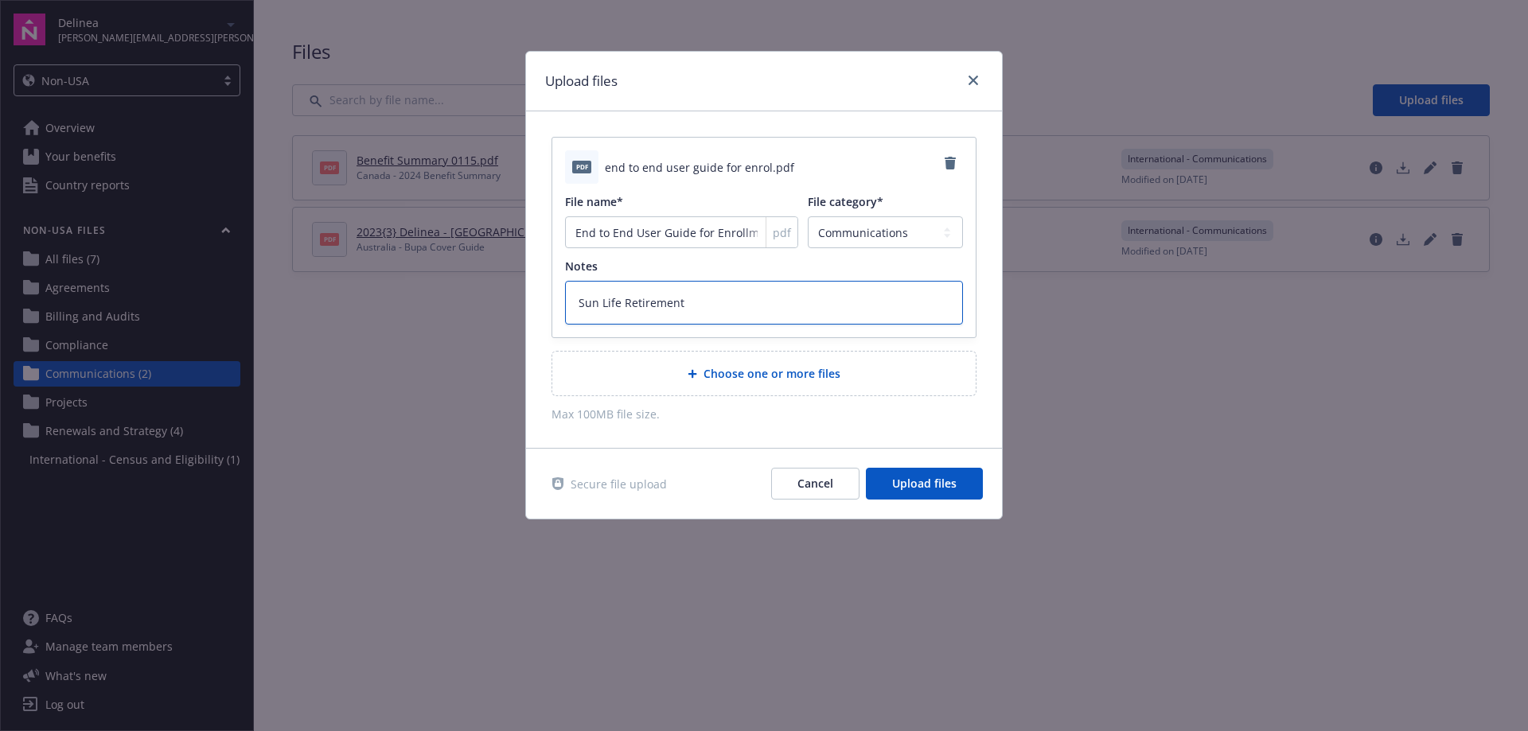
type textarea "Sun Life Retirement E"
type textarea "x"
type textarea "Sun Life Retirement En"
type textarea "x"
type textarea "Sun Life Retirement Enr"
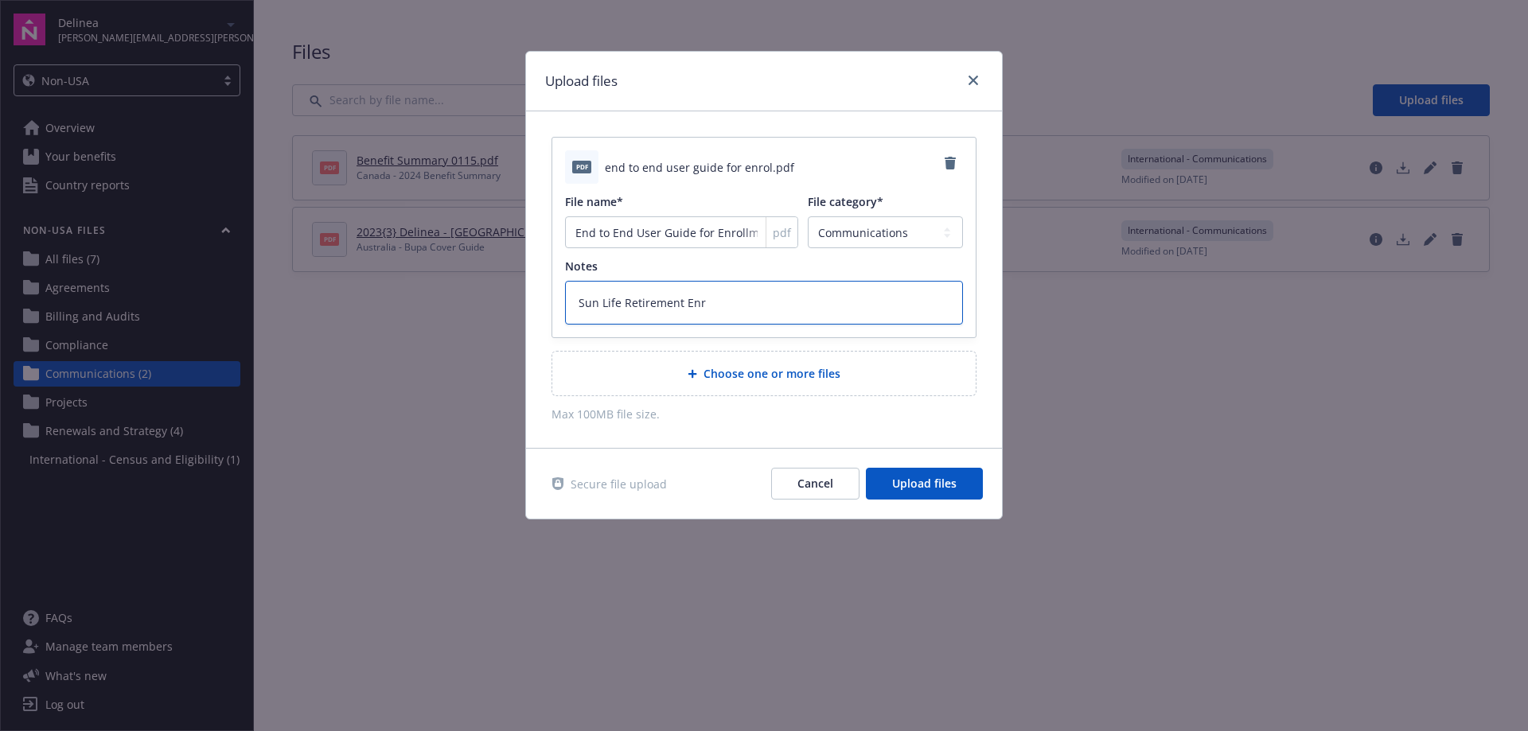
type textarea "x"
type textarea "Sun Life Retirement Enro"
type textarea "x"
type textarea "Sun Life Retirement Enrol"
type textarea "x"
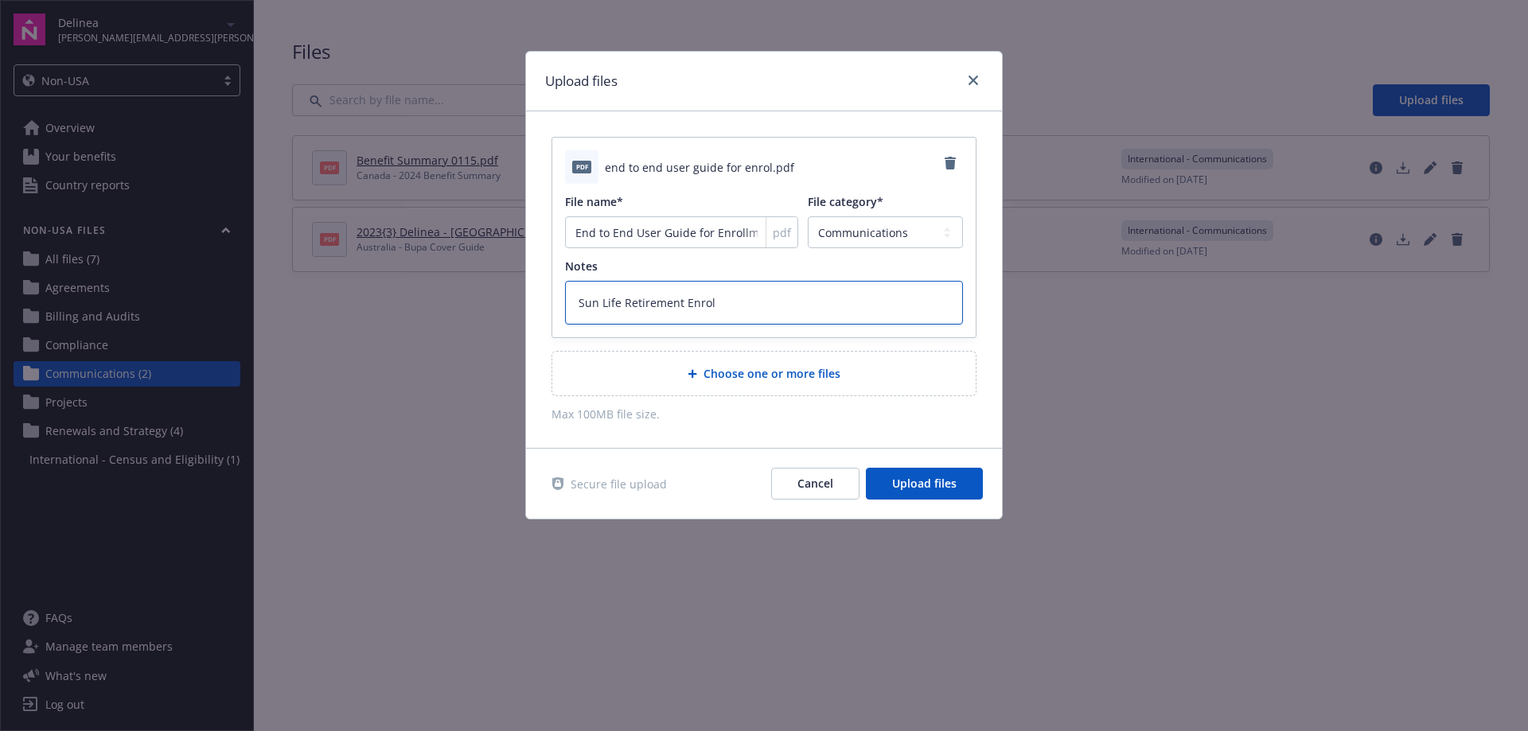
type textarea "Sun Life Retirement Enroll"
type textarea "x"
type textarea "Sun Life Retirement Enrollm"
type textarea "x"
type textarea "Sun Life Retirement Enrollm,"
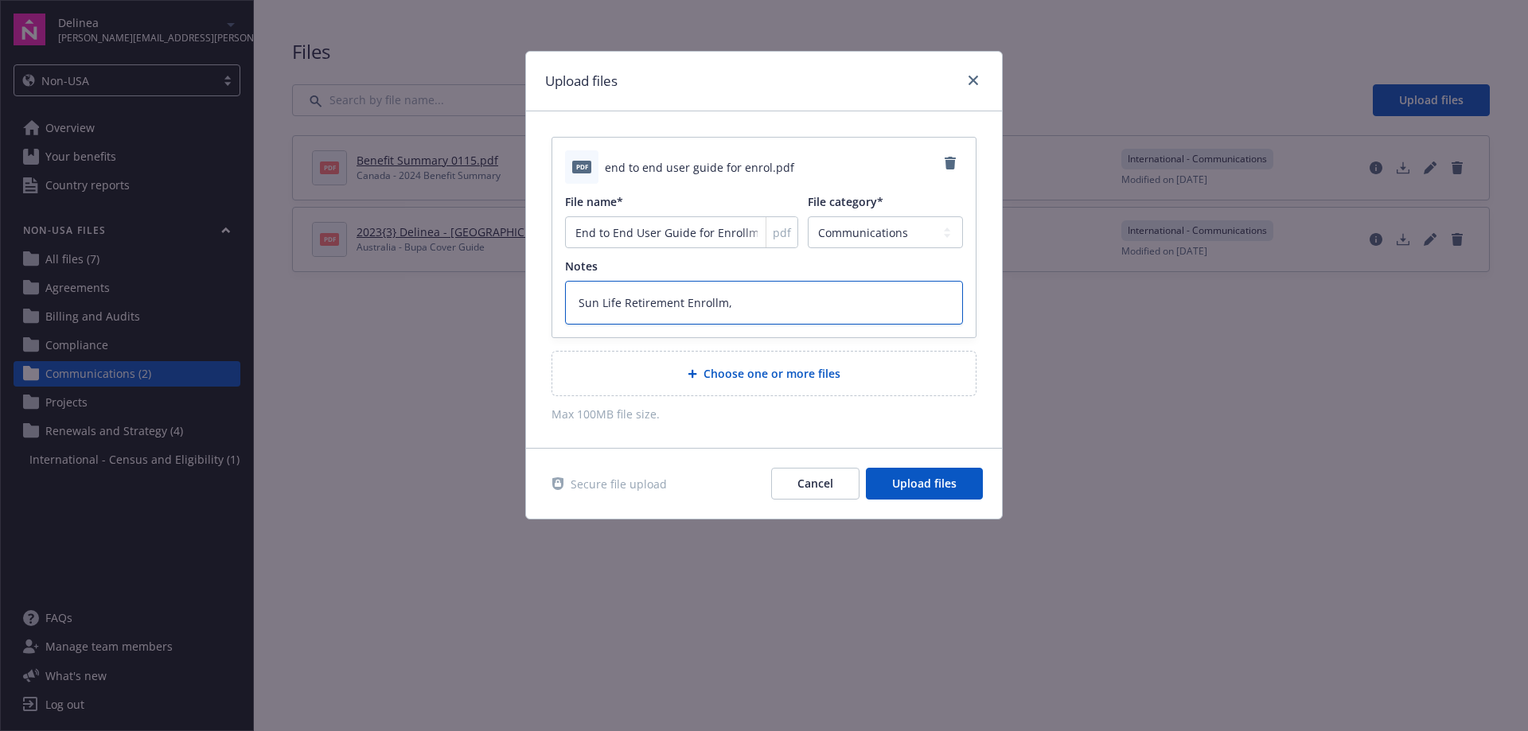
type textarea "x"
type textarea "Sun Life Retirement Enrollm,e"
type textarea "x"
type textarea "Sun Life Retirement Enrollm,en"
type textarea "x"
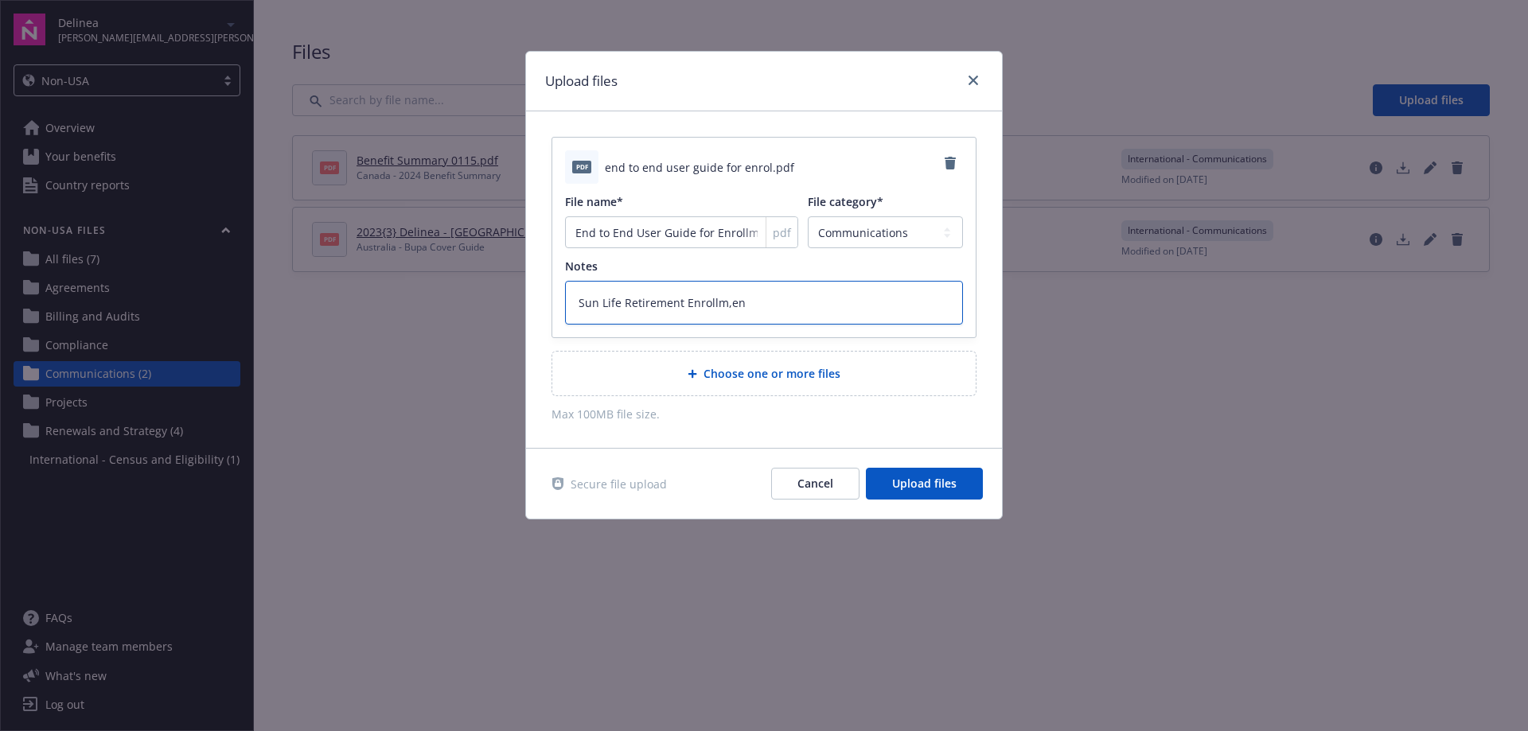
type textarea "Sun Life Retirement Enrollm,ent"
type textarea "x"
type textarea "Sun Life Retirement Enrollm,en"
type textarea "x"
type textarea "Sun Life Retirement Enrollm,e"
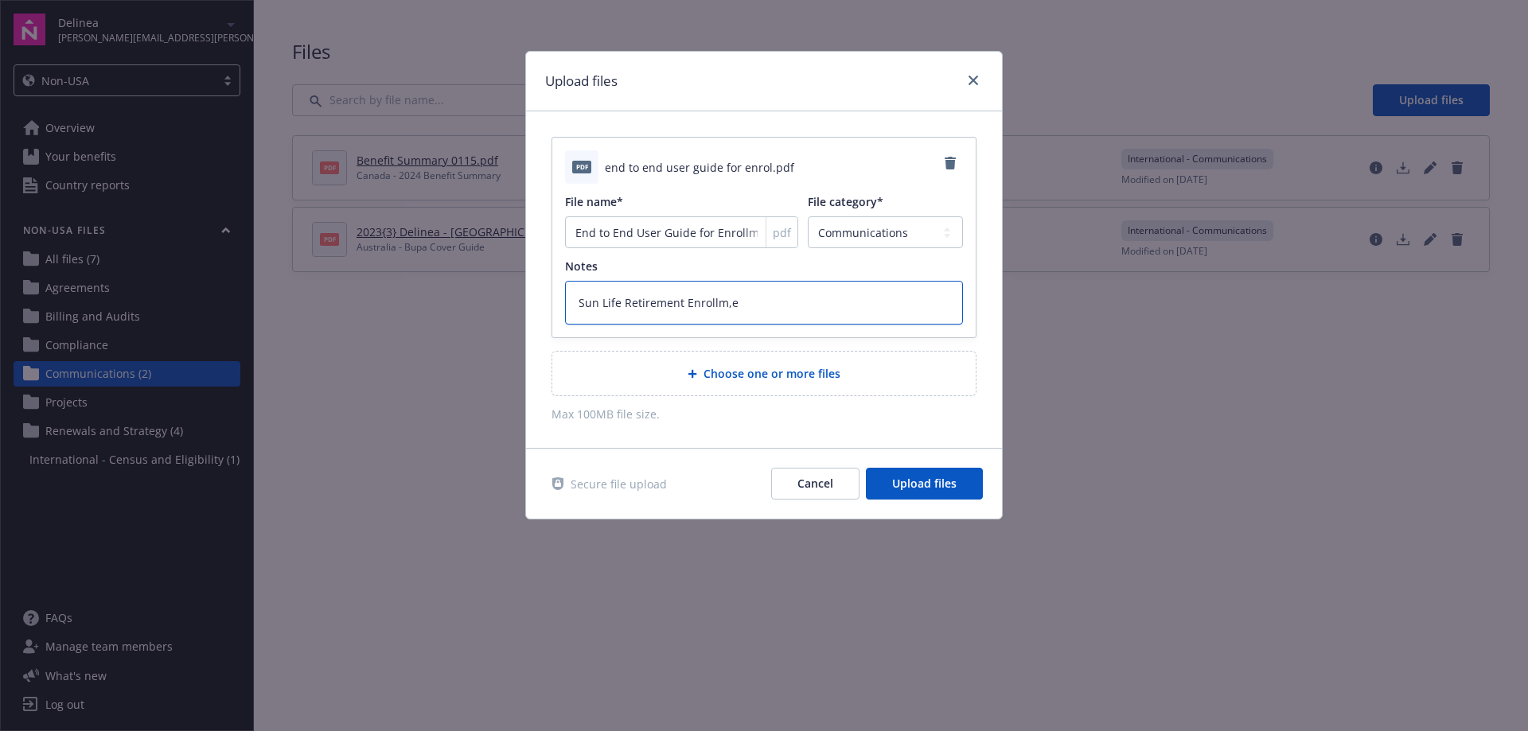
type textarea "x"
type textarea "Sun Life Retirement Enrollm,"
type textarea "x"
type textarea "Sun Life Retirement Enrollm"
type textarea "x"
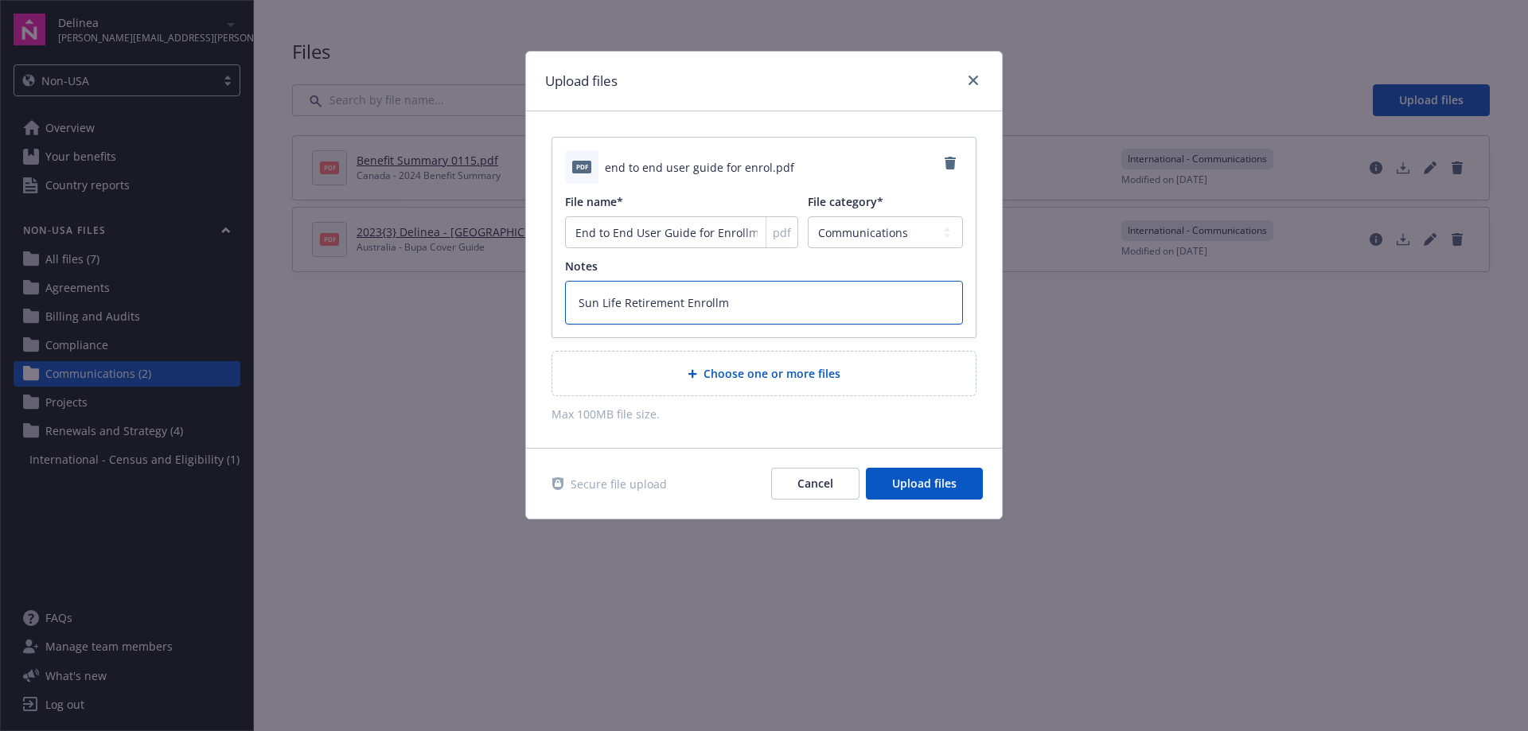
type textarea "Sun Life Retirement Enrollme"
type textarea "x"
type textarea "Sun Life Retirement Enrollmen"
type textarea "x"
type textarea "Sun Life Retirement Enrollment"
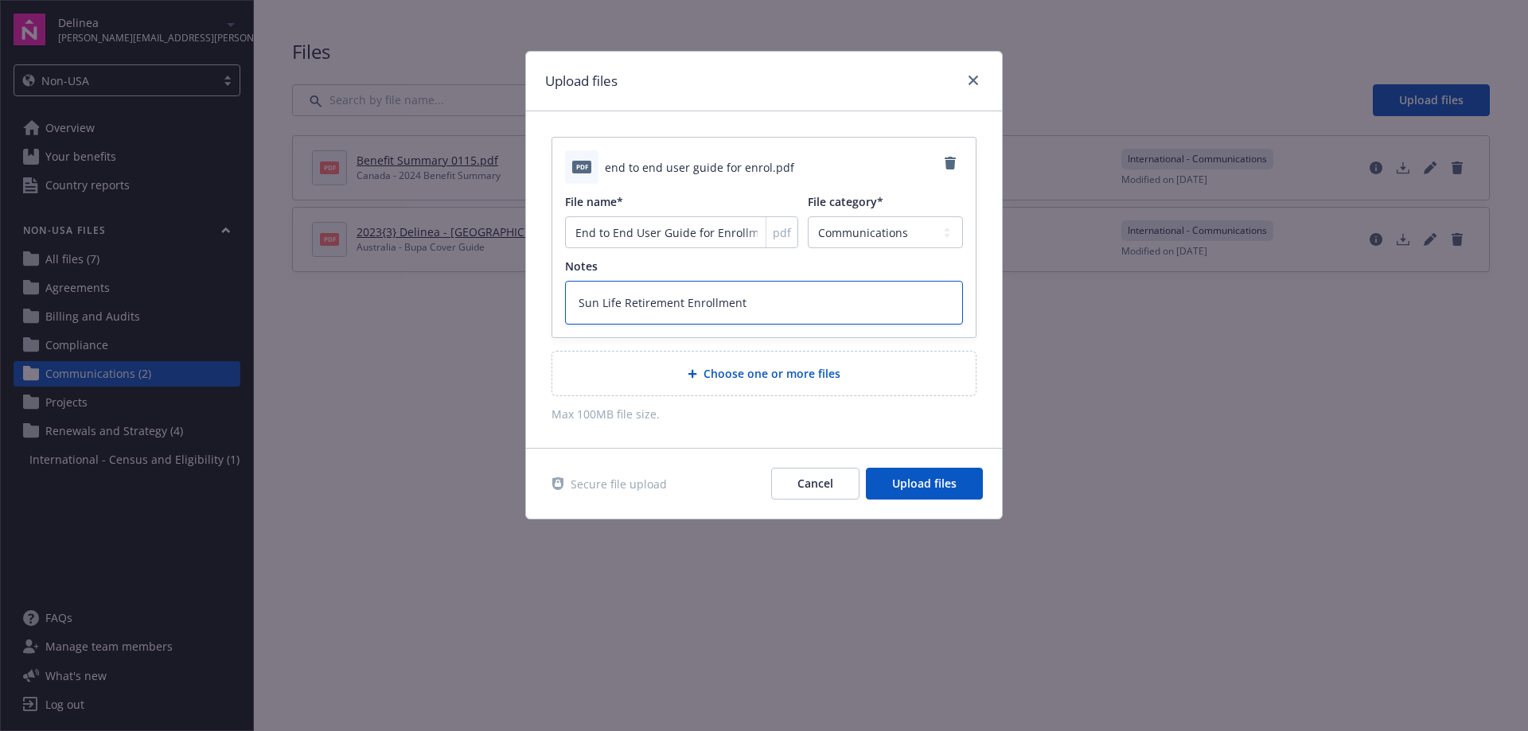
type textarea "x"
type textarea "Sun Life Retirement Enrollment"
type textarea "x"
type textarea "Sun Life Retirement Enrollment I"
type textarea "x"
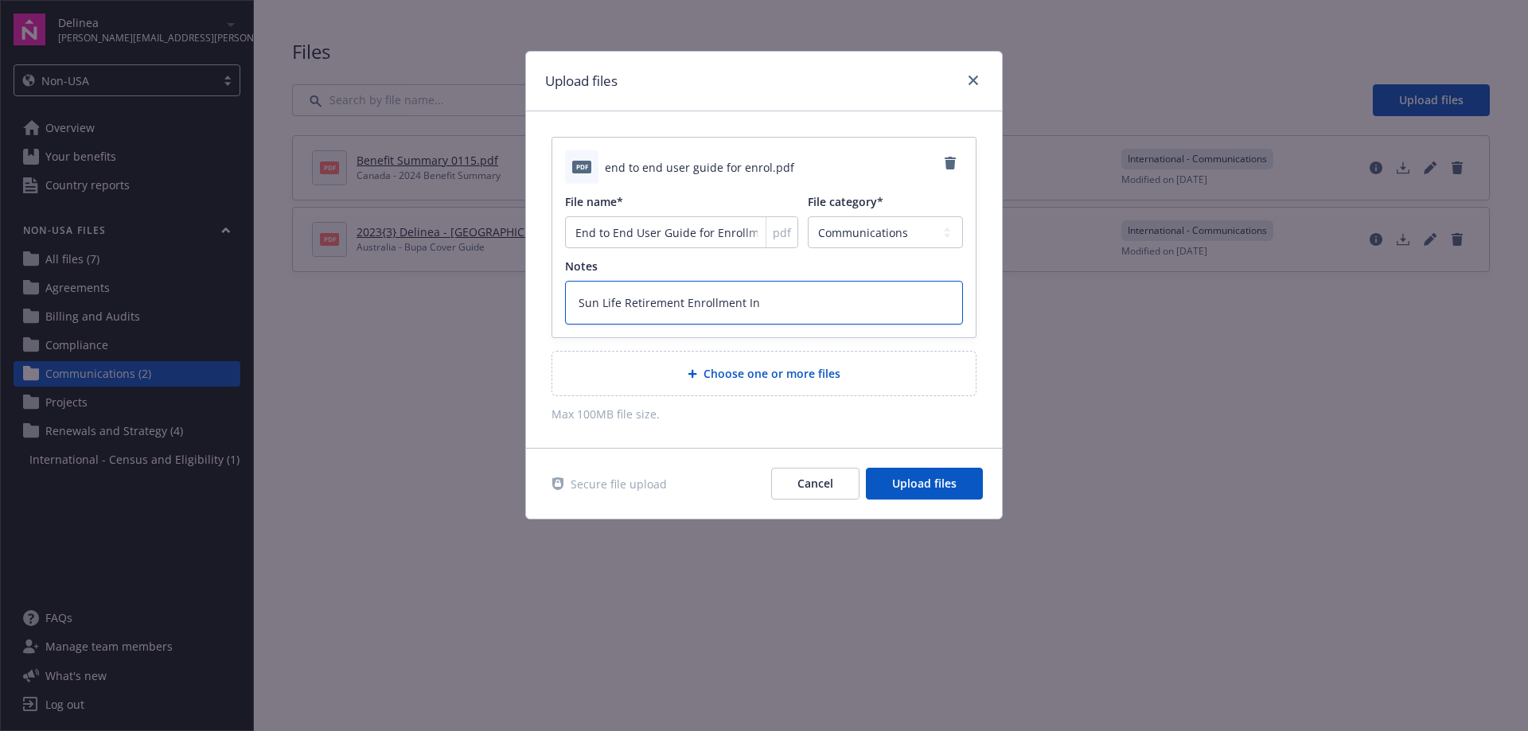
type textarea "Sun Life Retirement Enrollment Ins"
type textarea "x"
type textarea "Sun Life Retirement Enrollment Inst"
type textarea "x"
type textarea "Sun Life Retirement Enrollment Instr"
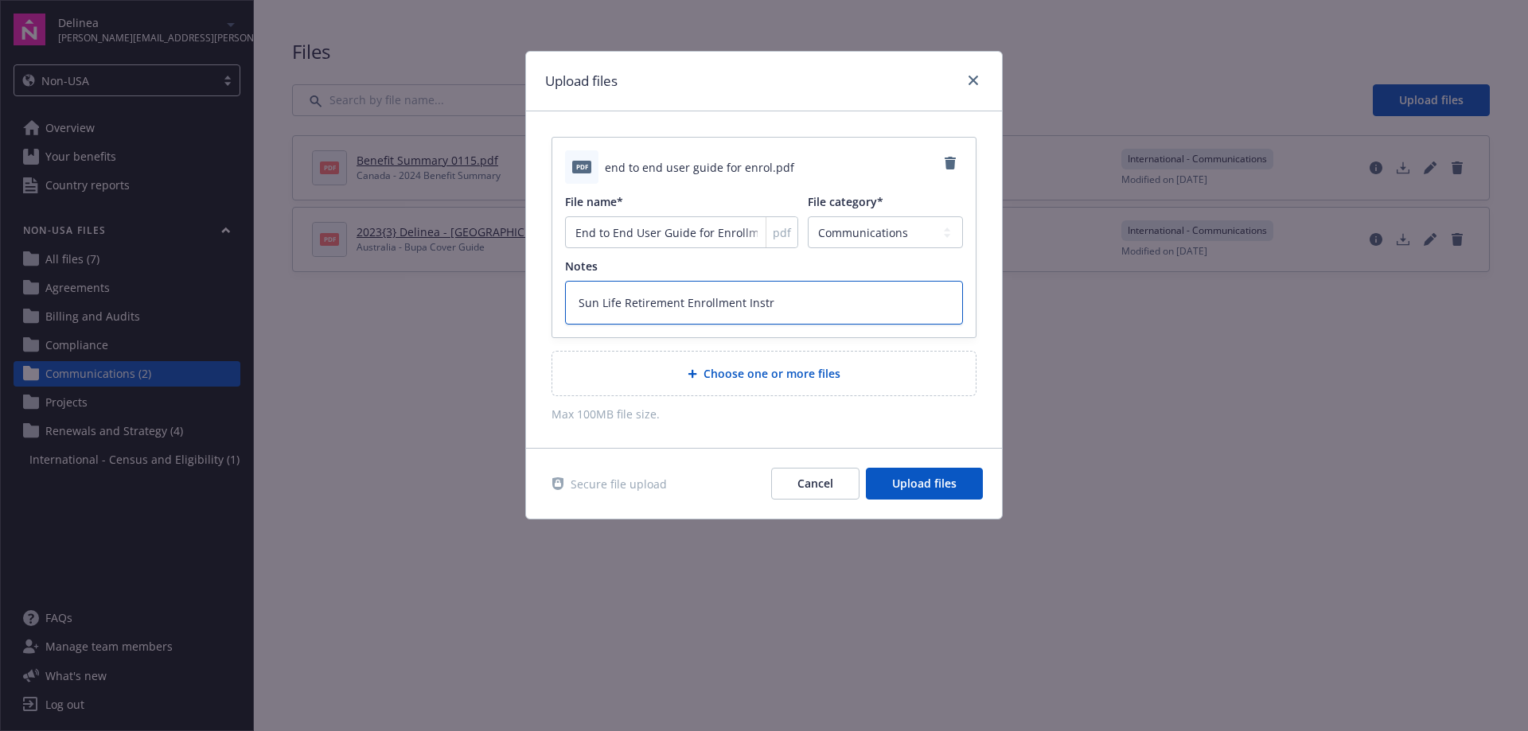
type textarea "x"
type textarea "Sun Life Retirement Enrollment Instru"
type textarea "x"
type textarea "Sun Life Retirement Enrollment Instruc"
type textarea "x"
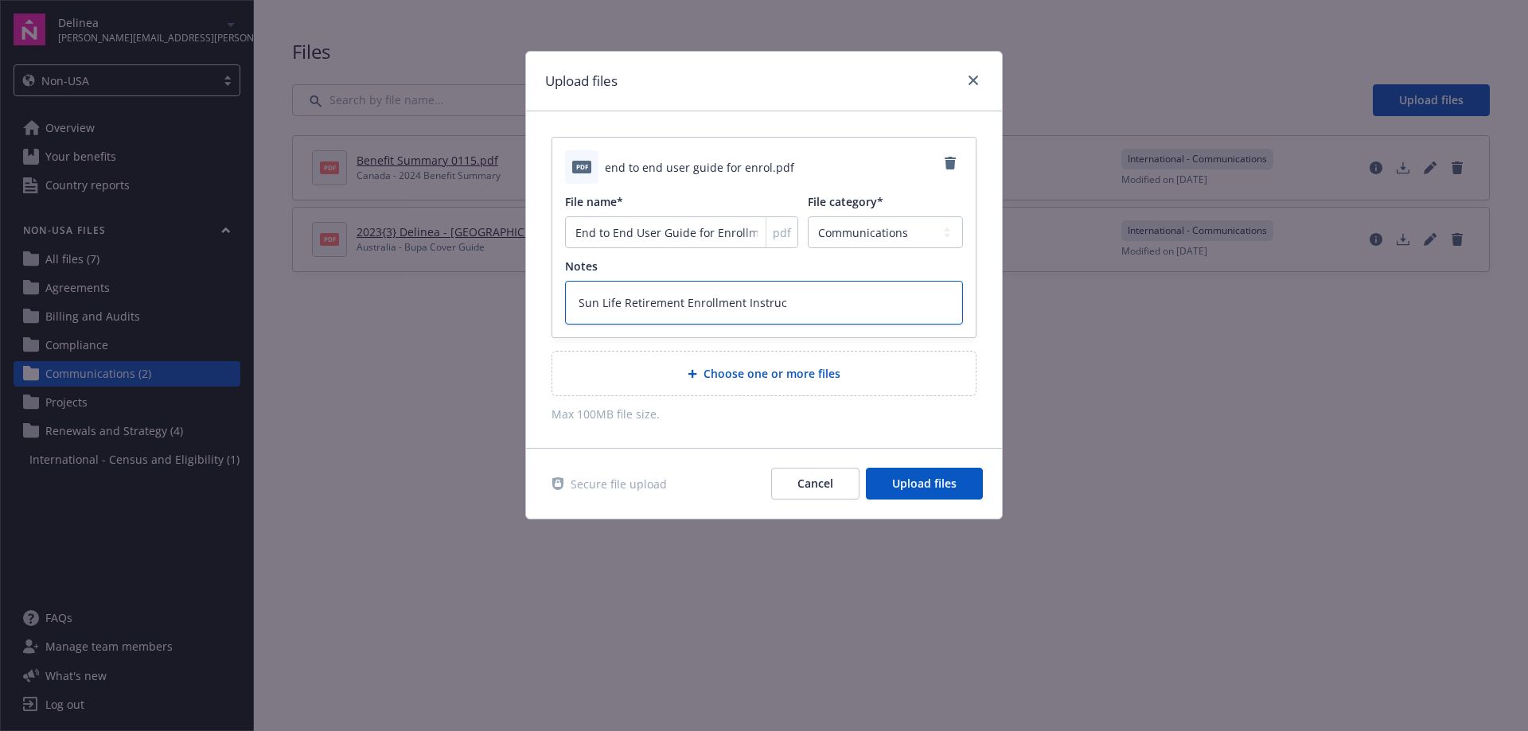
type textarea "Sun Life Retirement Enrollment Instruct"
type textarea "x"
type textarea "Sun Life Retirement Enrollment Instructi"
type textarea "x"
type textarea "Sun Life Retirement Enrollment Instructio"
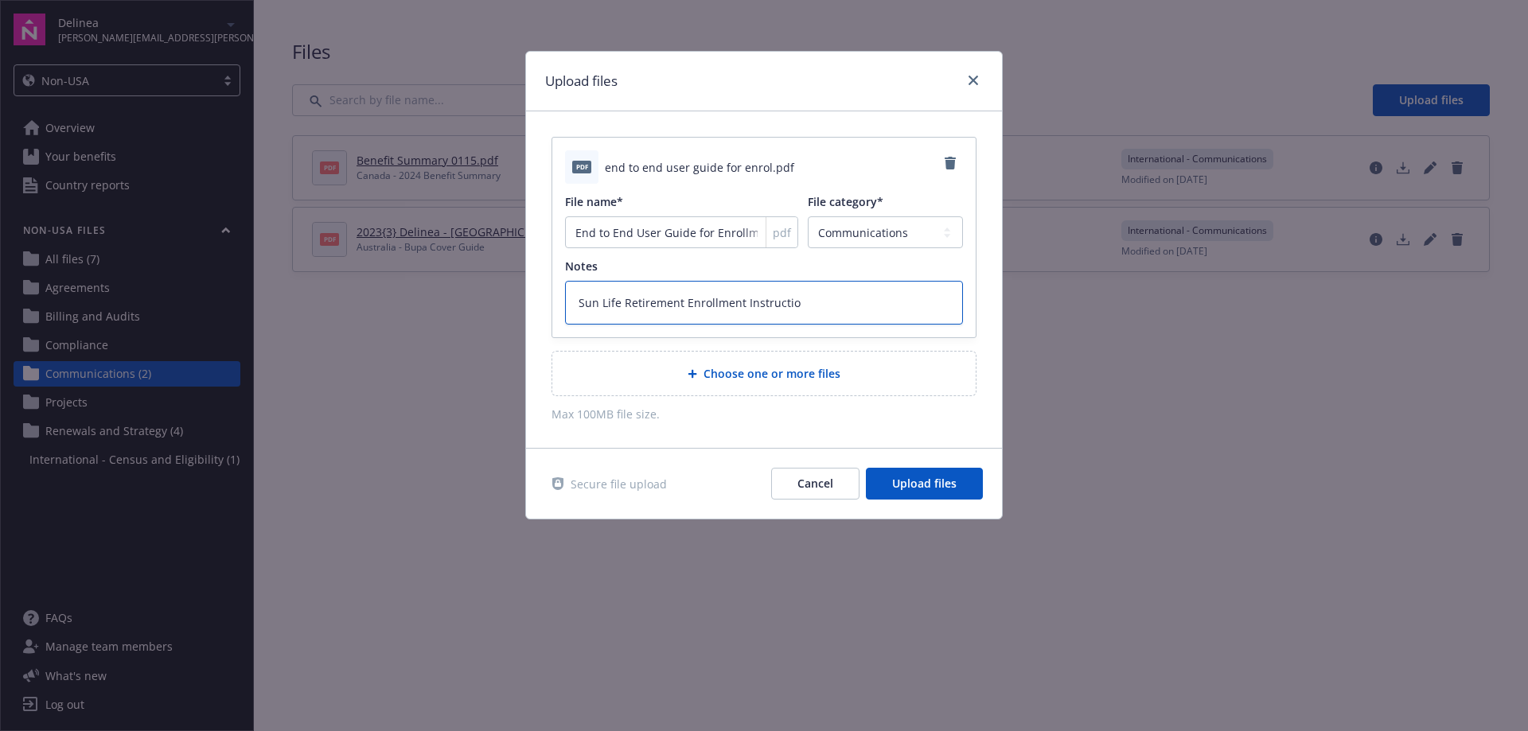
type textarea "x"
type textarea "Sun Life Retirement Enrollment Instruction"
type textarea "x"
type textarea "Sun Life Retirement Enrollment Instructions"
click at [920, 476] on span "Upload files" at bounding box center [924, 483] width 64 height 15
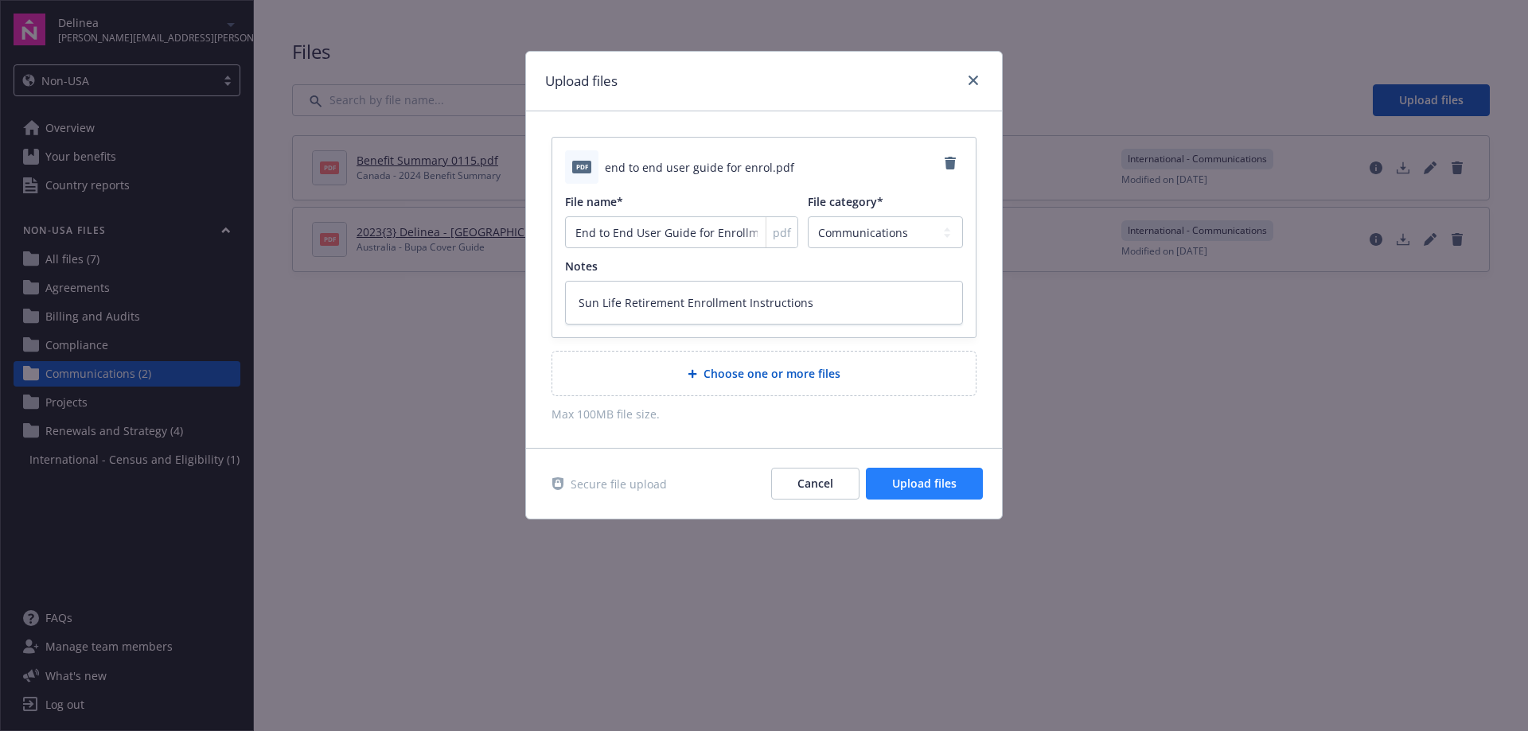
type textarea "x"
